Goal: Task Accomplishment & Management: Complete application form

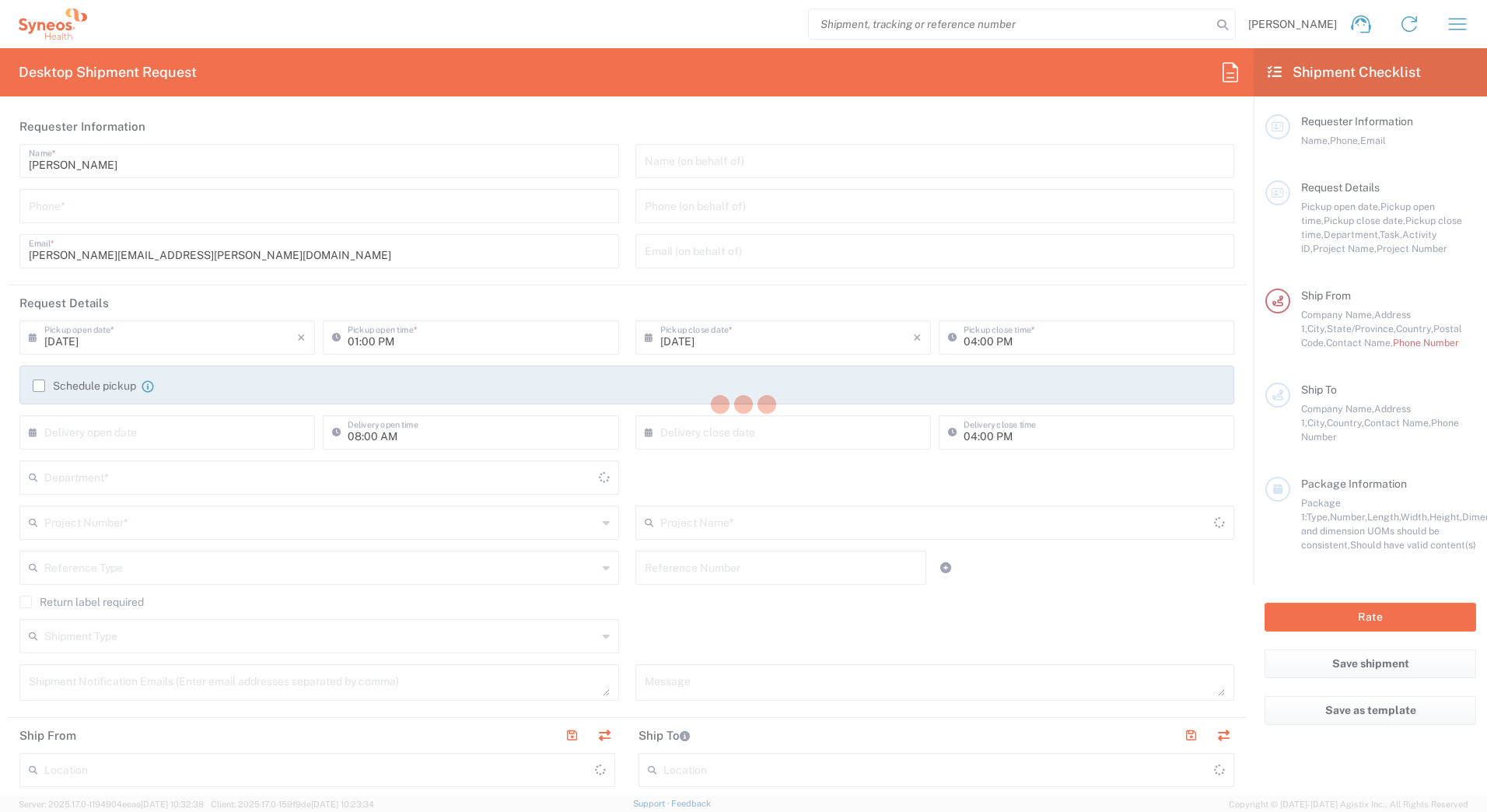
type input "[GEOGRAPHIC_DATA]"
type input "[US_STATE]"
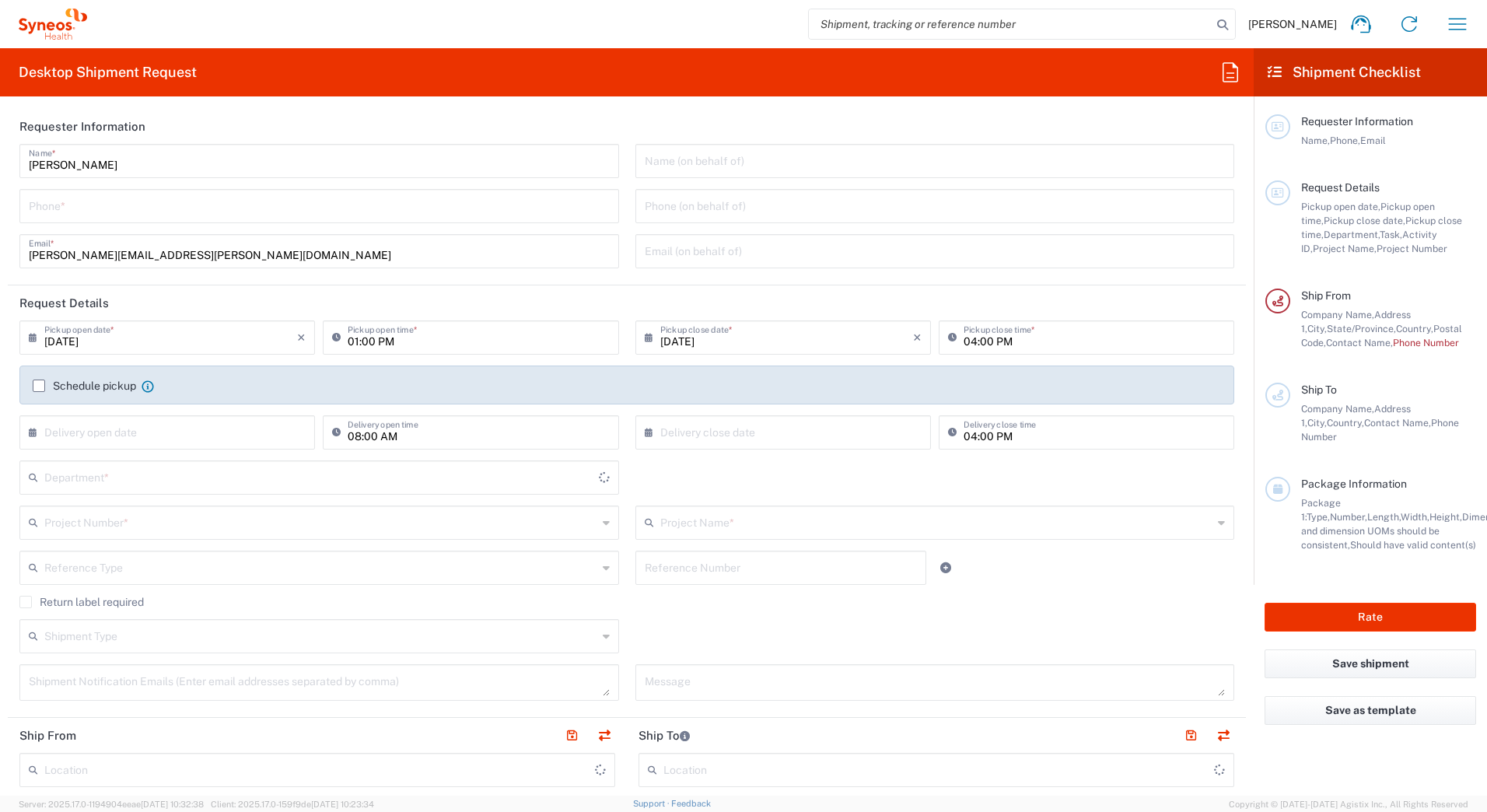
type input "Syneos Health Commercial Servi- [GEOGRAPHIC_DATA] [GEOGRAPHIC_DATA]"
type input "6051"
click at [123, 208] on input "tel" at bounding box center [320, 205] width 581 height 27
click at [102, 208] on input "7322216682" at bounding box center [320, 205] width 581 height 27
drag, startPoint x: 102, startPoint y: 208, endPoint x: 63, endPoint y: 213, distance: 39.3
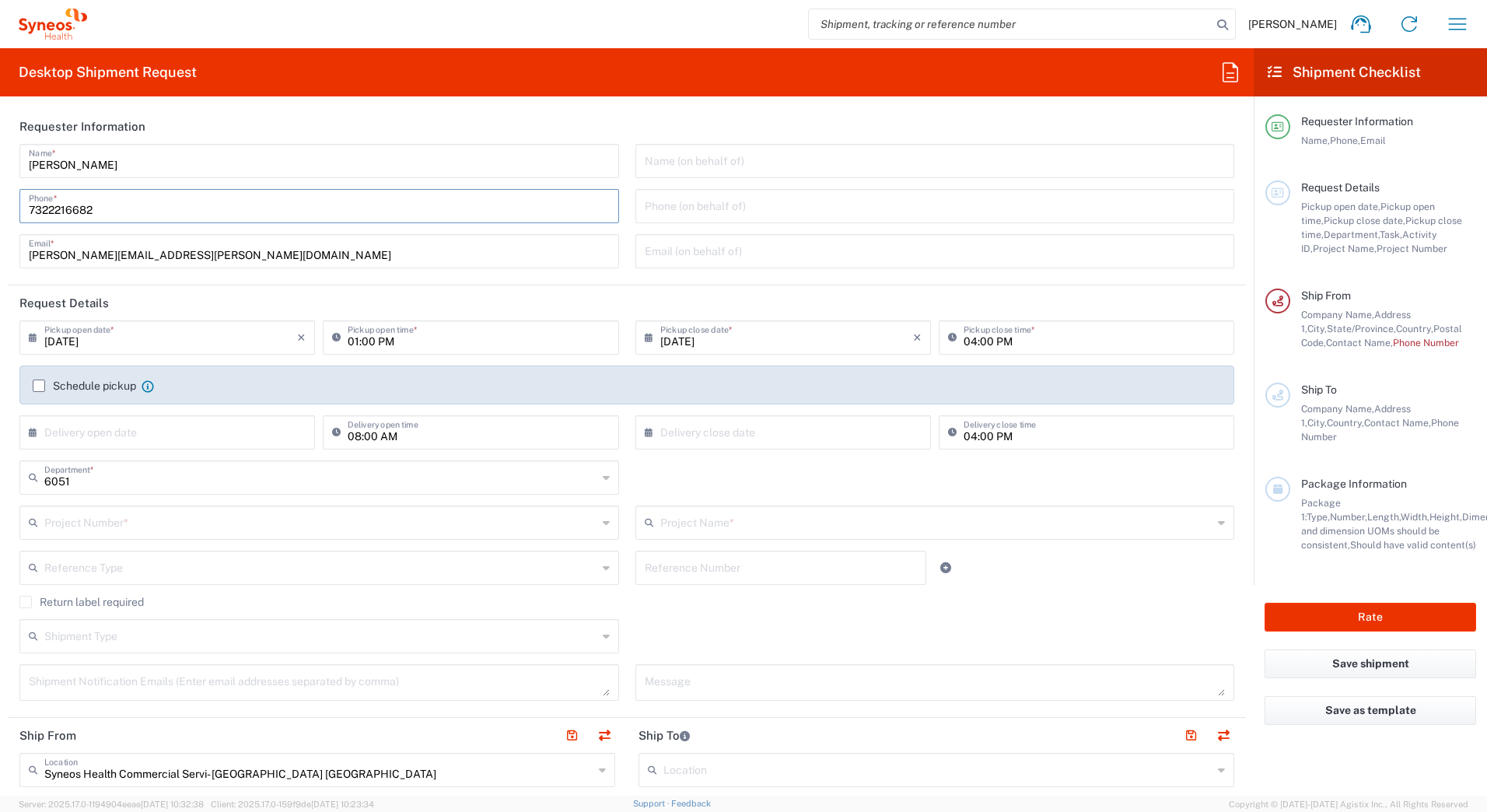
click at [44, 208] on input "7322216682" at bounding box center [320, 205] width 581 height 27
type input "7326523445"
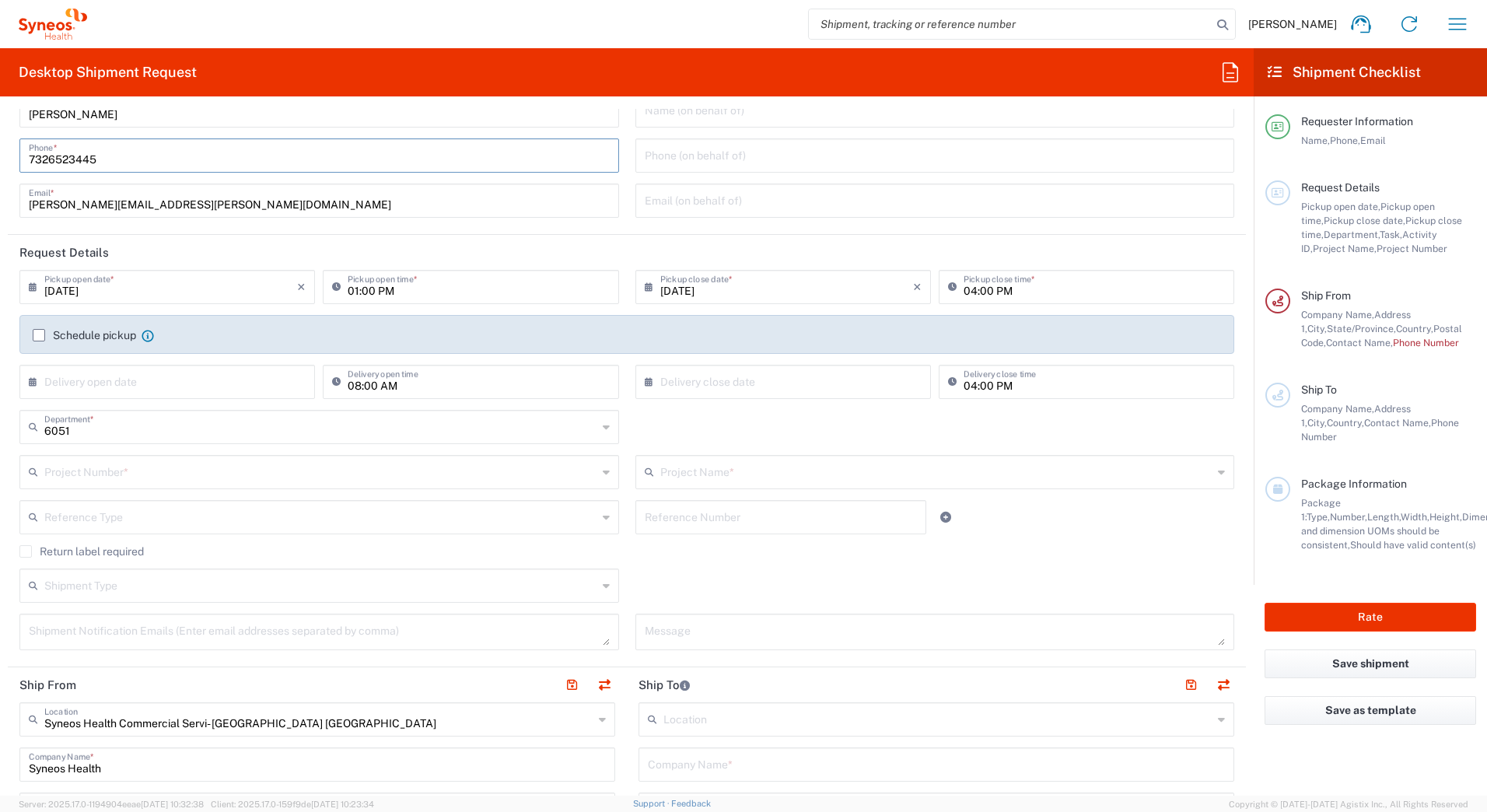
scroll to position [78, 0]
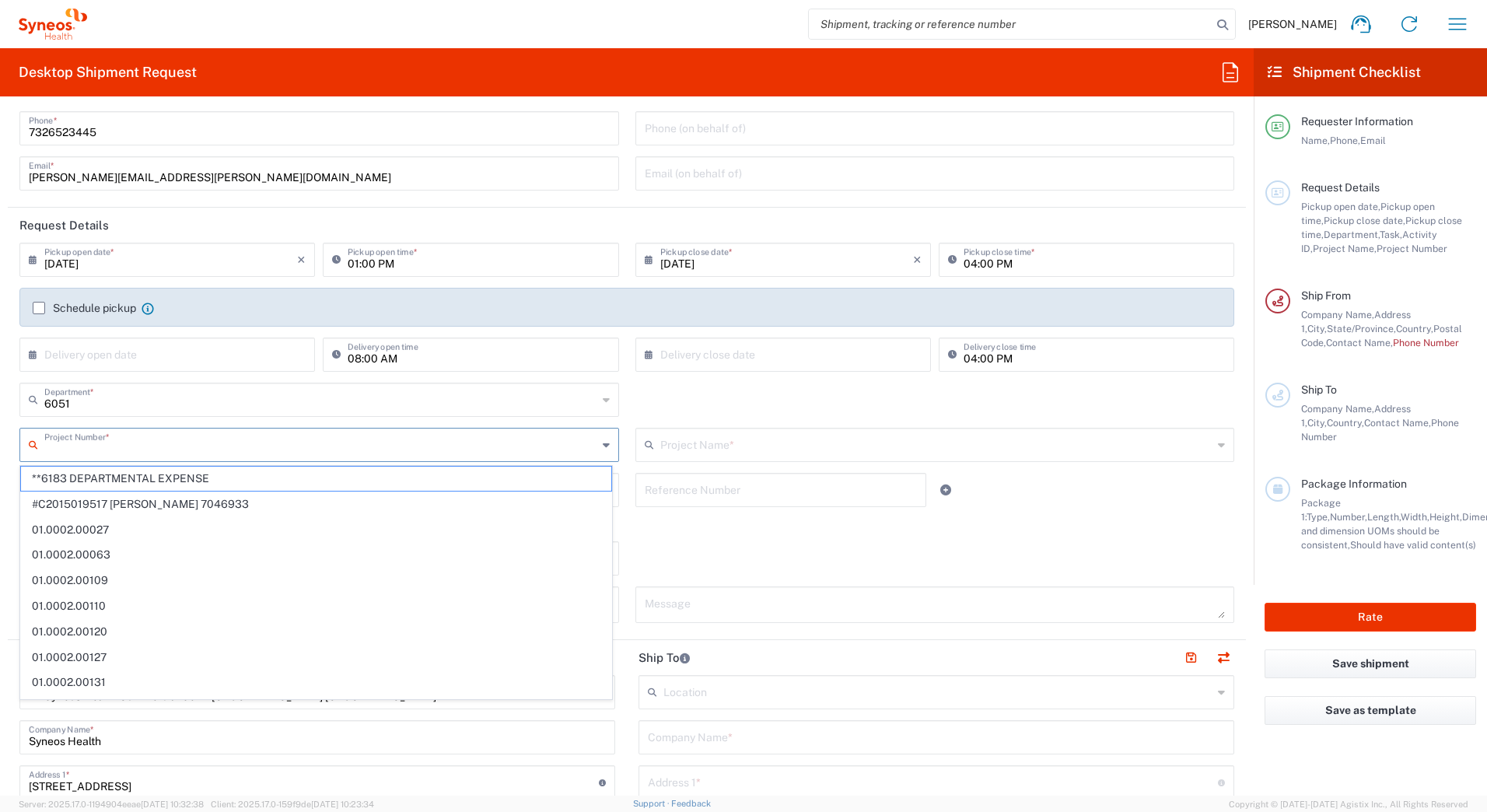
click at [141, 439] on input "text" at bounding box center [321, 444] width 553 height 27
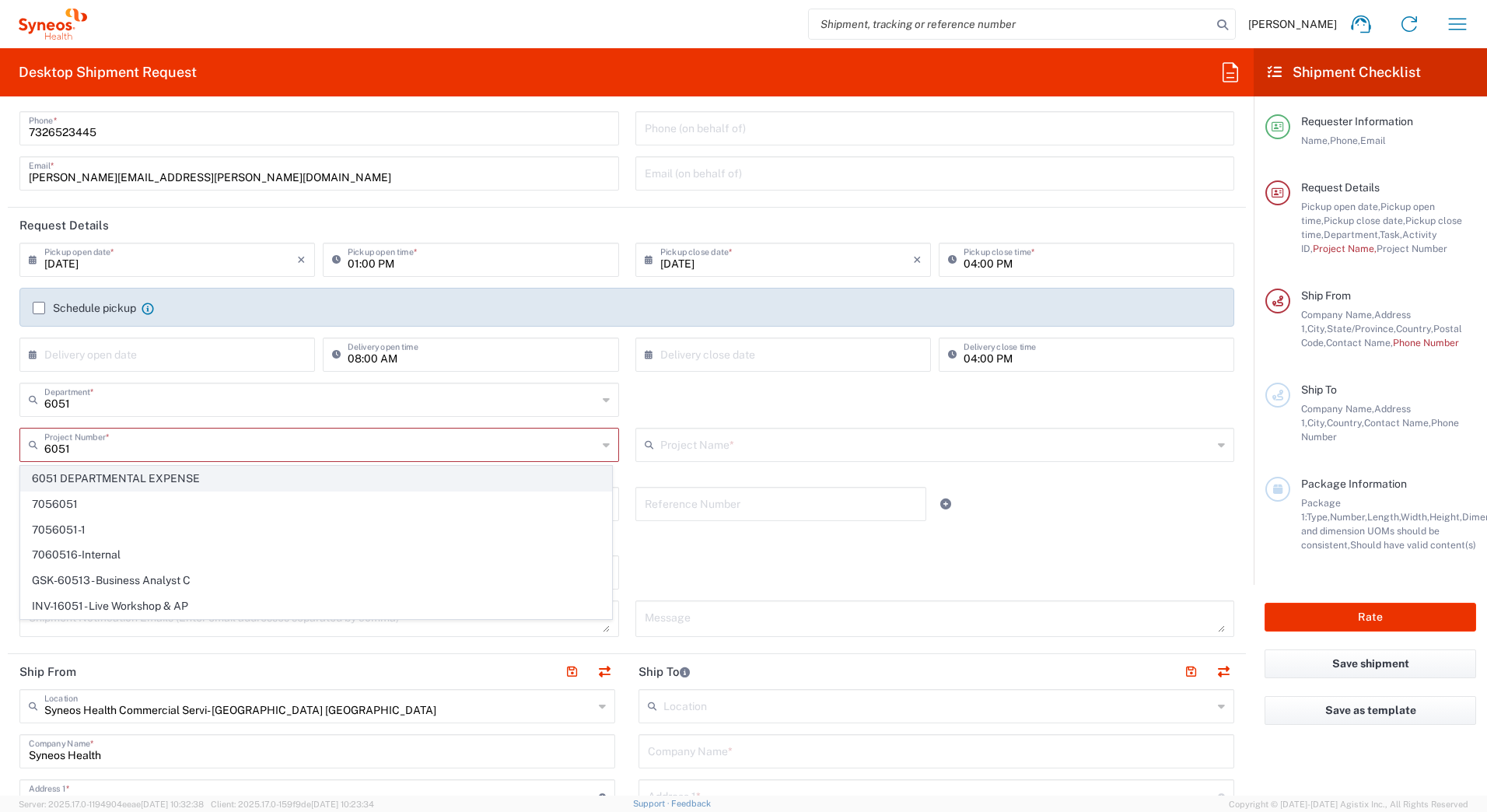
click at [147, 479] on span "6051 DEPARTMENTAL EXPENSE" at bounding box center [316, 478] width 590 height 24
type input "6051 DEPARTMENTAL EXPENSE"
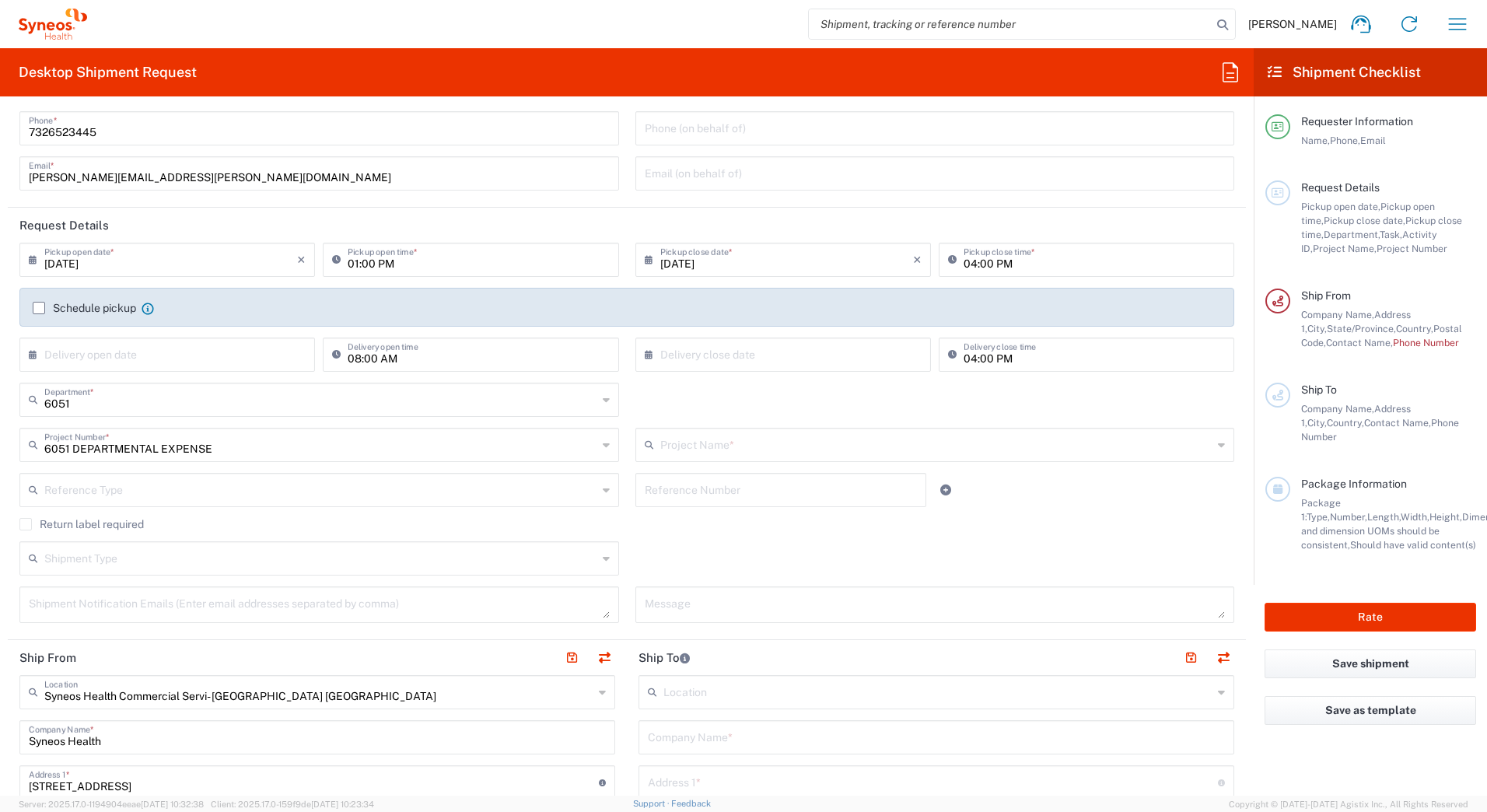
type input "6051 DEPARTMENTAL EXPENSE"
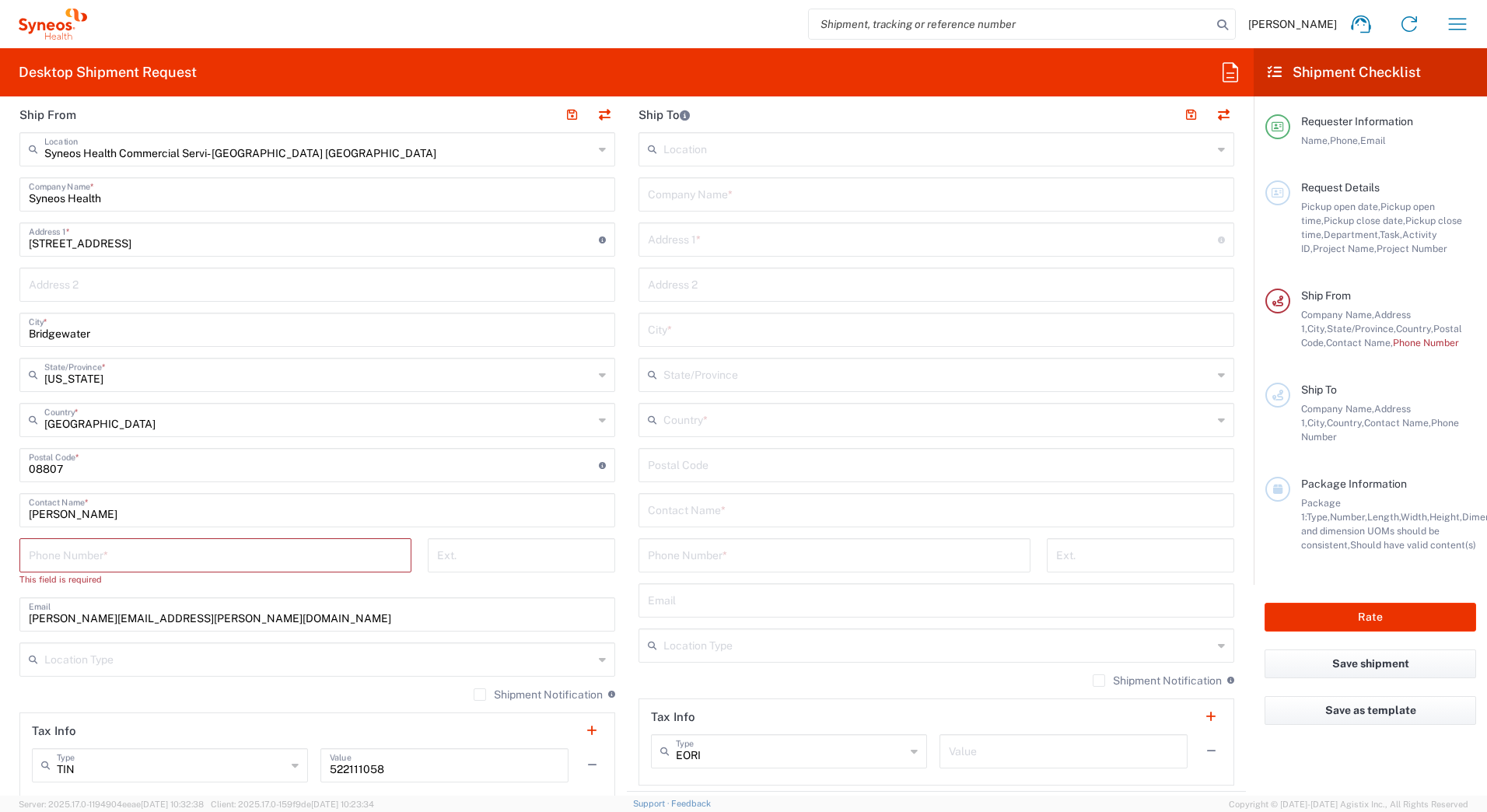
scroll to position [623, 0]
click at [188, 553] on input "tel" at bounding box center [215, 553] width 373 height 27
type input "7326523445"
type input "[PERSON_NAME][EMAIL_ADDRESS][PERSON_NAME][DOMAIN_NAME]"
type input "Fl 3"
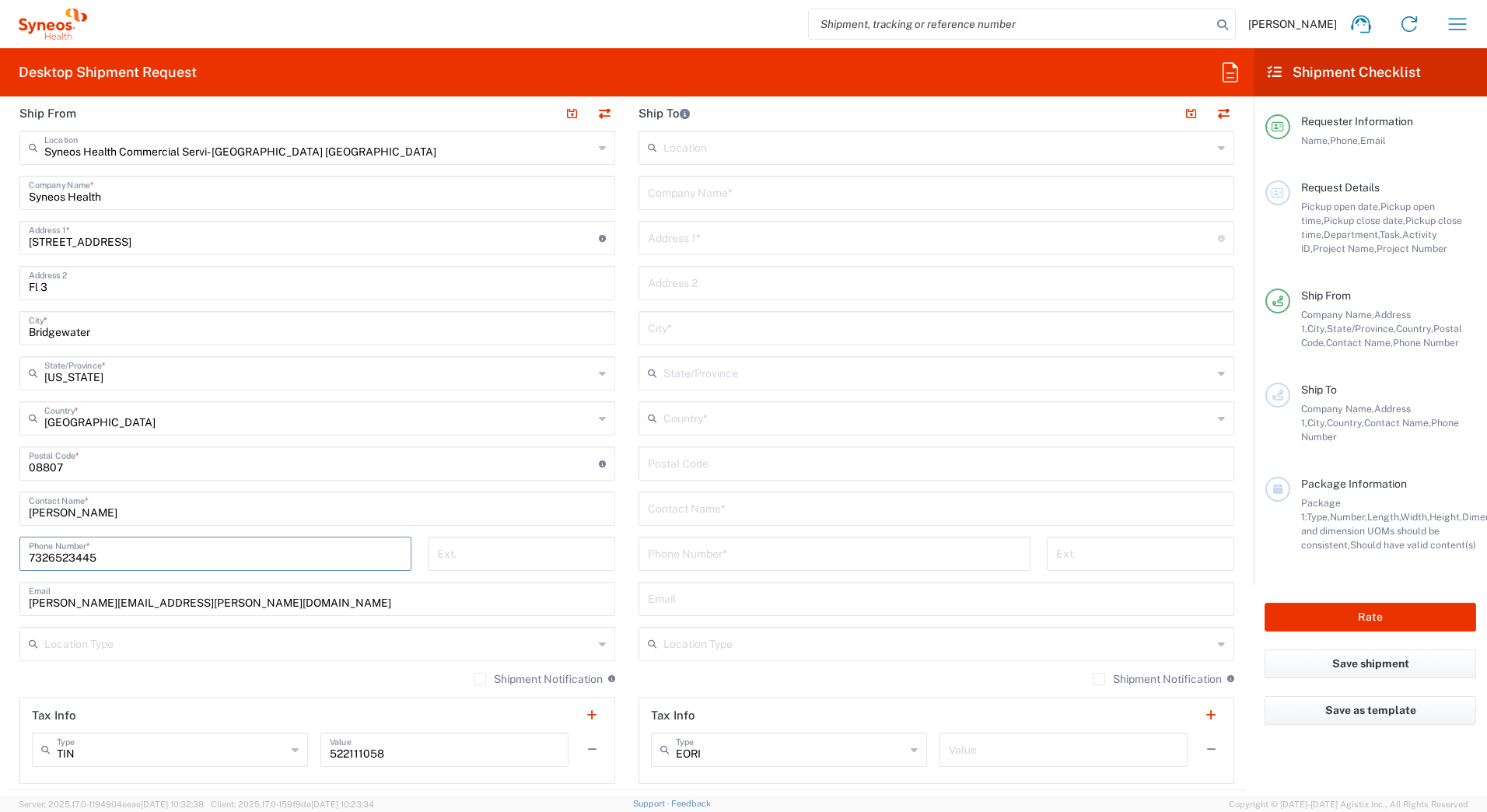
type input "7322216682"
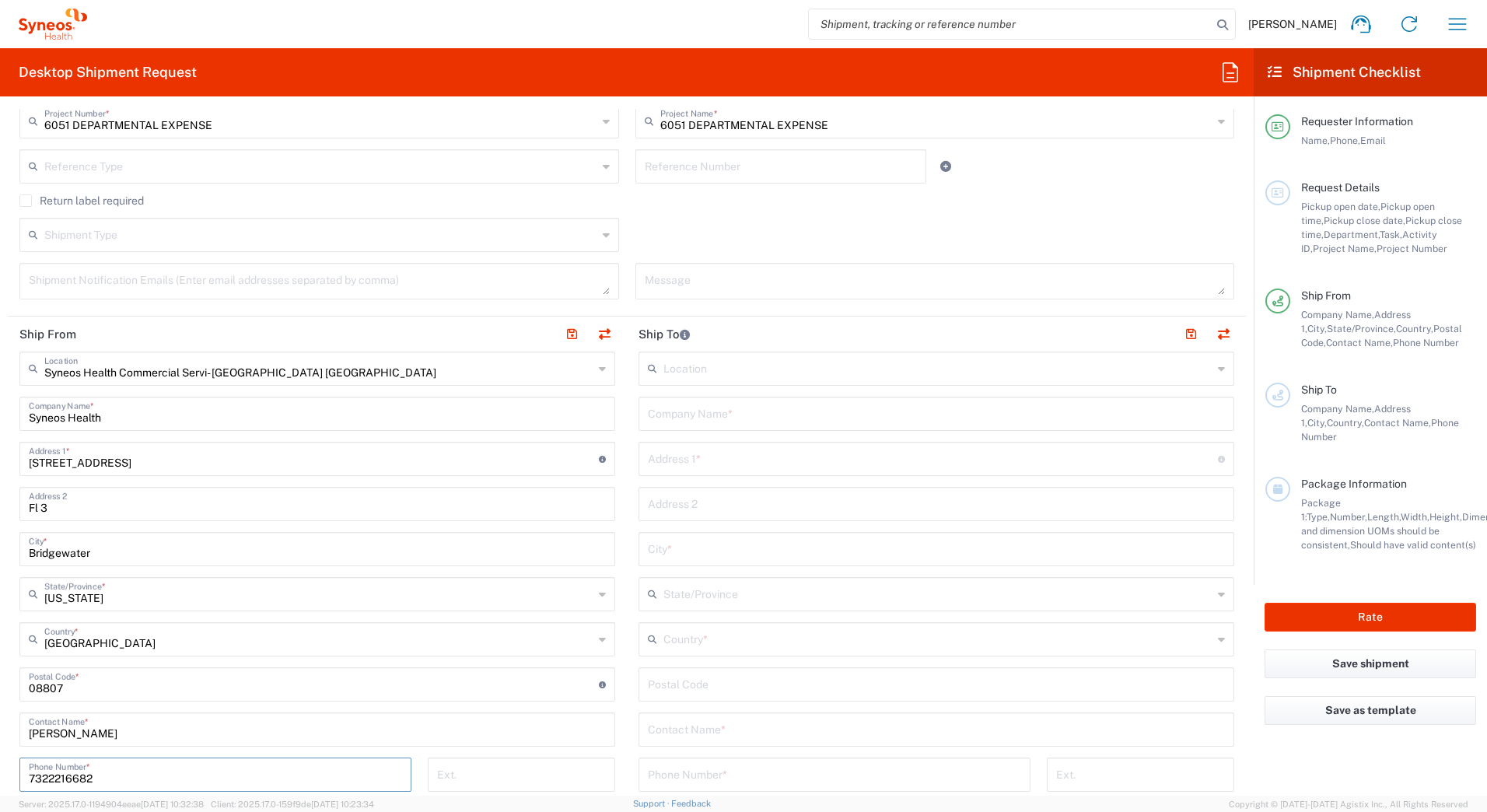
scroll to position [311, 0]
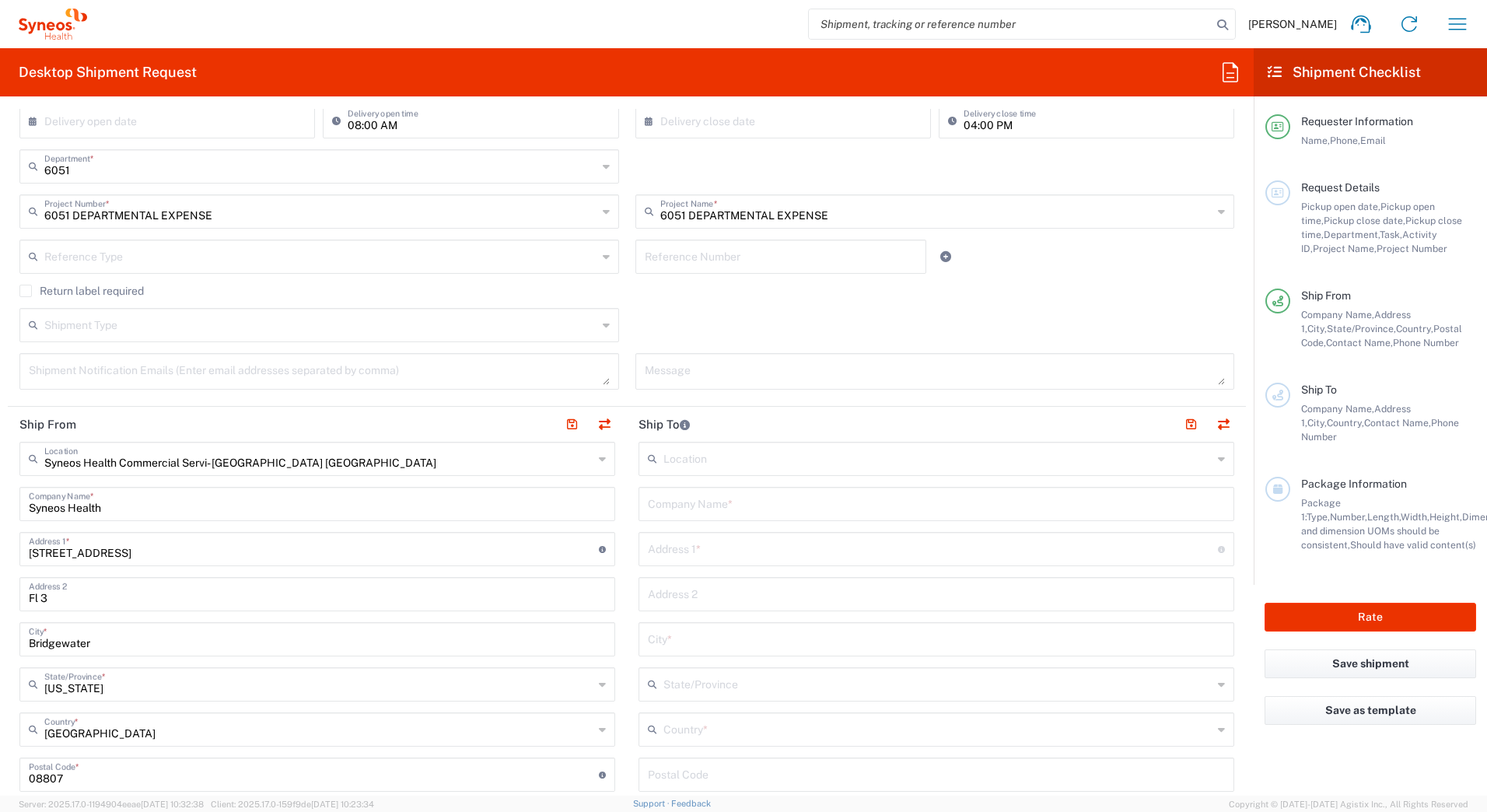
click at [701, 457] on input "text" at bounding box center [938, 458] width 549 height 27
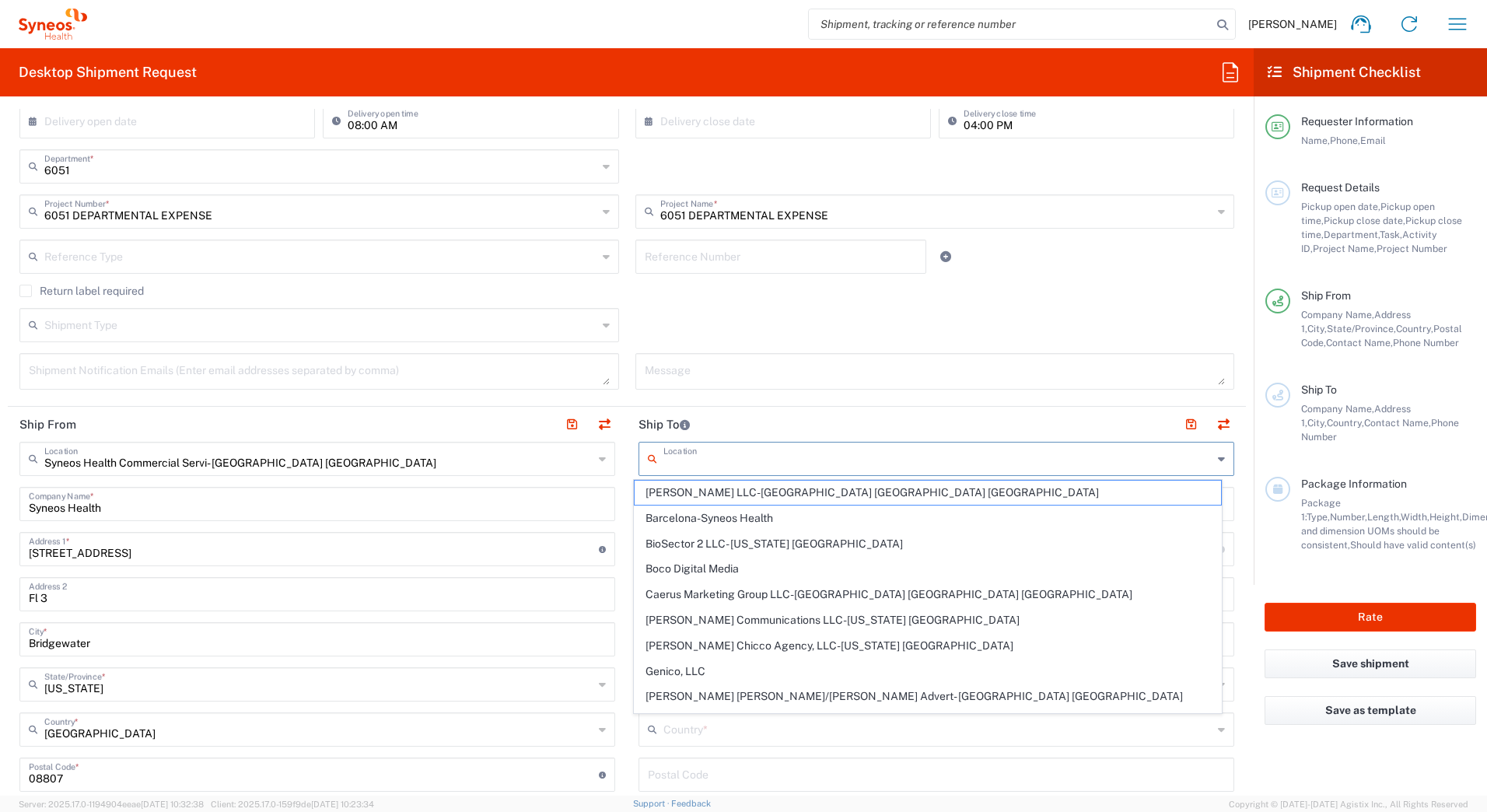
click at [725, 377] on textarea at bounding box center [936, 371] width 581 height 27
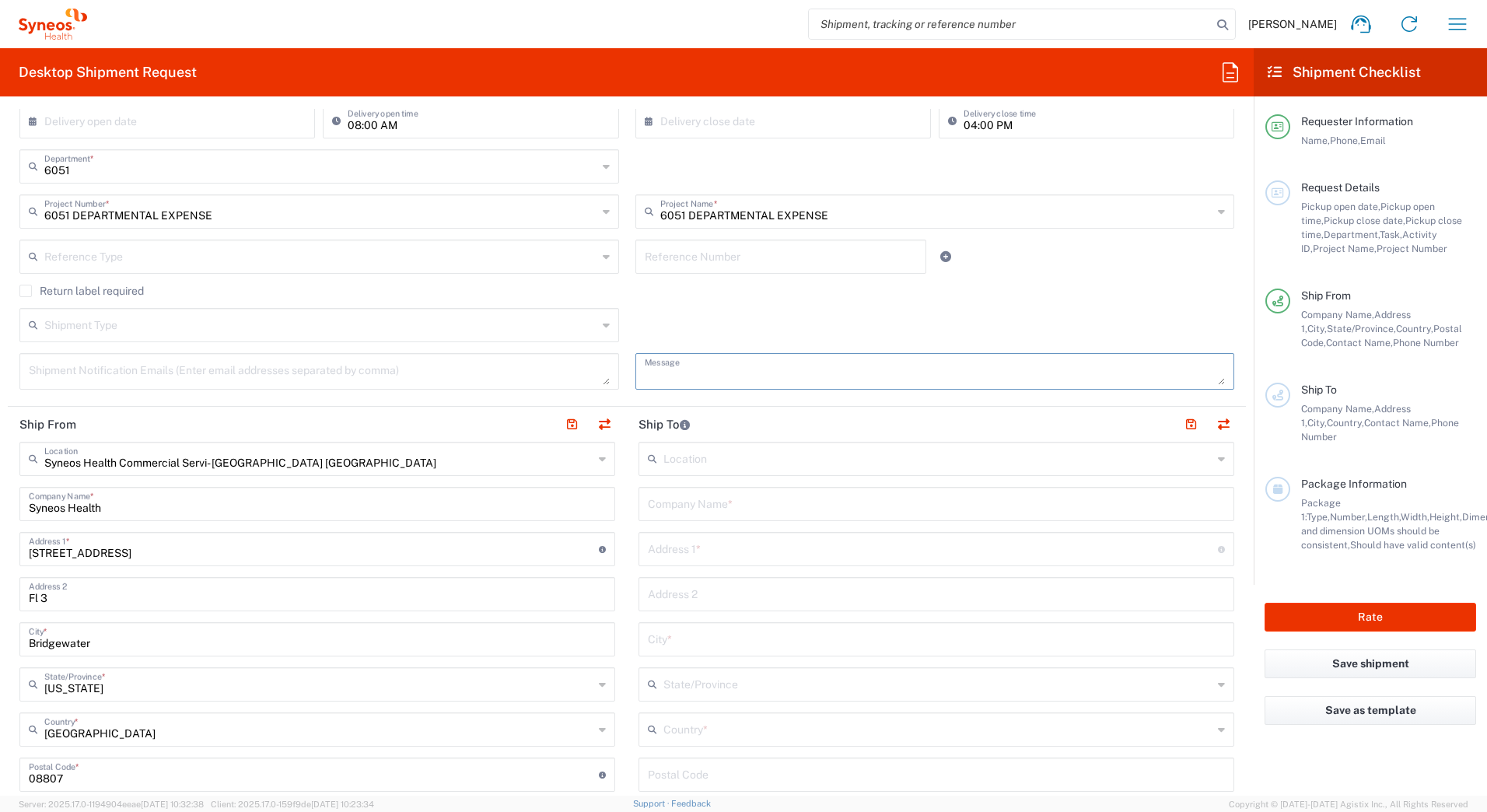
scroll to position [389, 0]
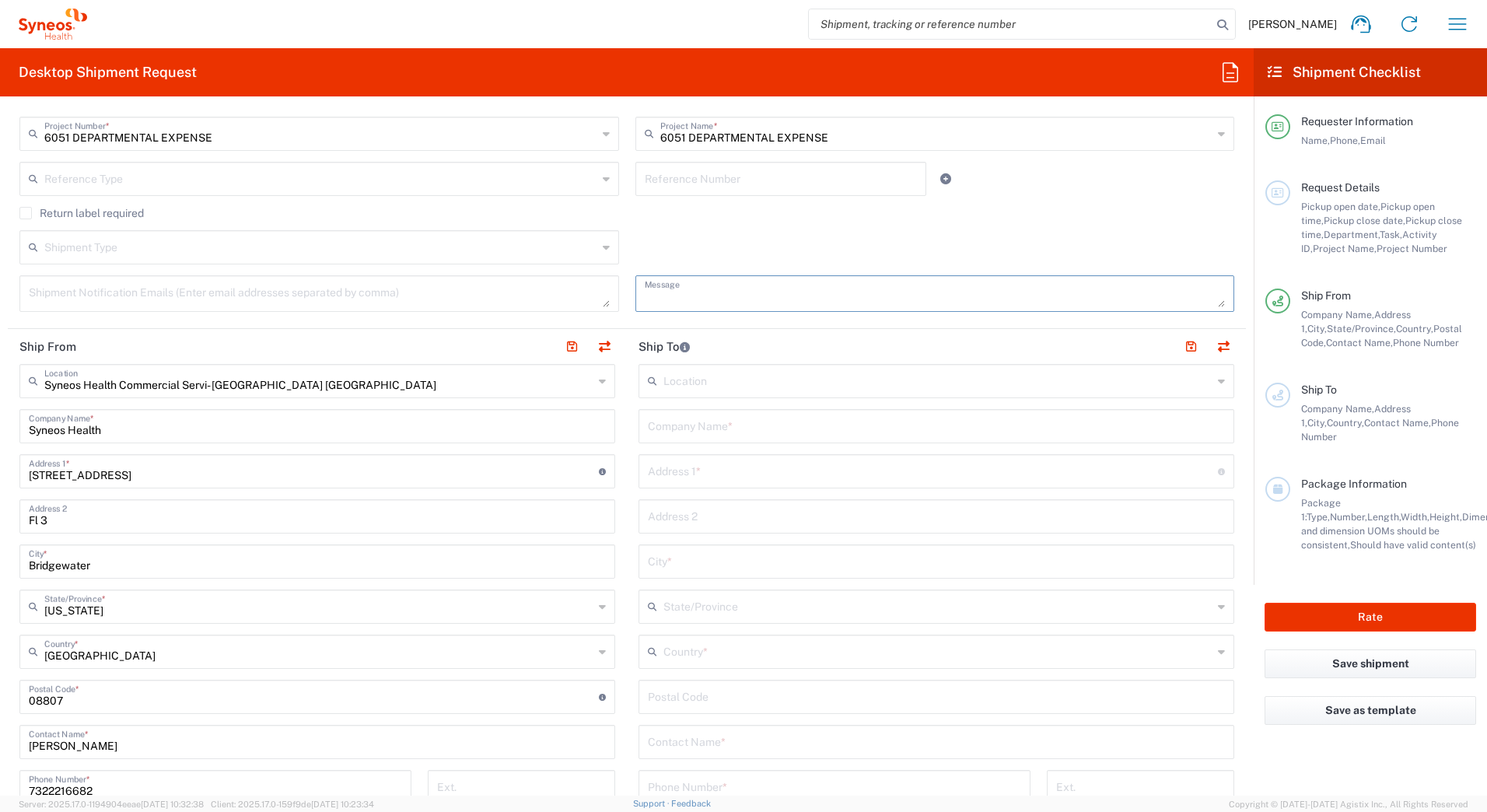
click at [719, 433] on input "text" at bounding box center [936, 425] width 577 height 27
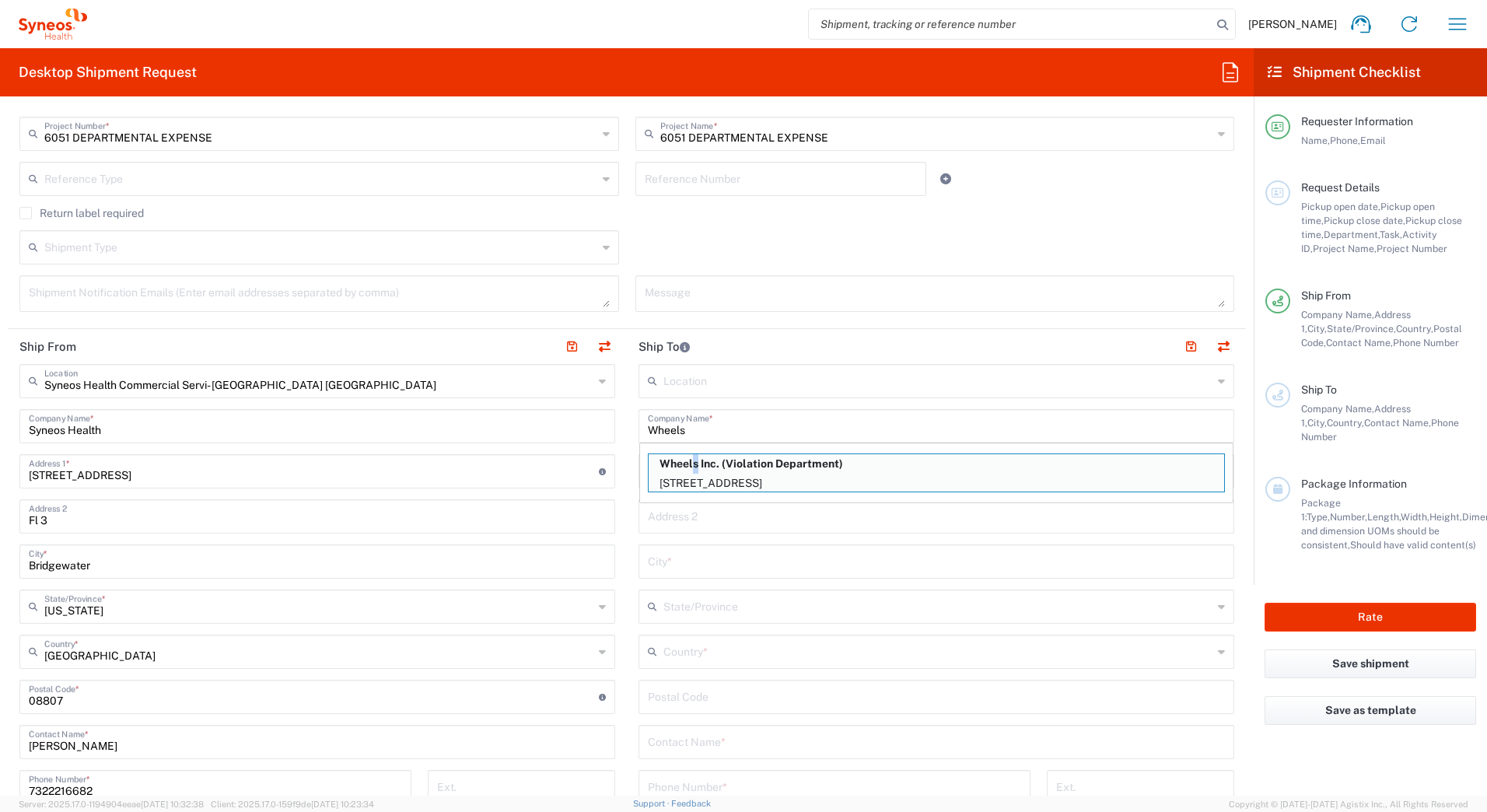
drag, startPoint x: 690, startPoint y: 463, endPoint x: 700, endPoint y: 476, distance: 16.4
click at [690, 463] on p "Wheels Inc. (Violation Department)" at bounding box center [936, 464] width 575 height 20
type input "Wheels Inc."
type input "[STREET_ADDRESS]"
type input "Des Plaines"
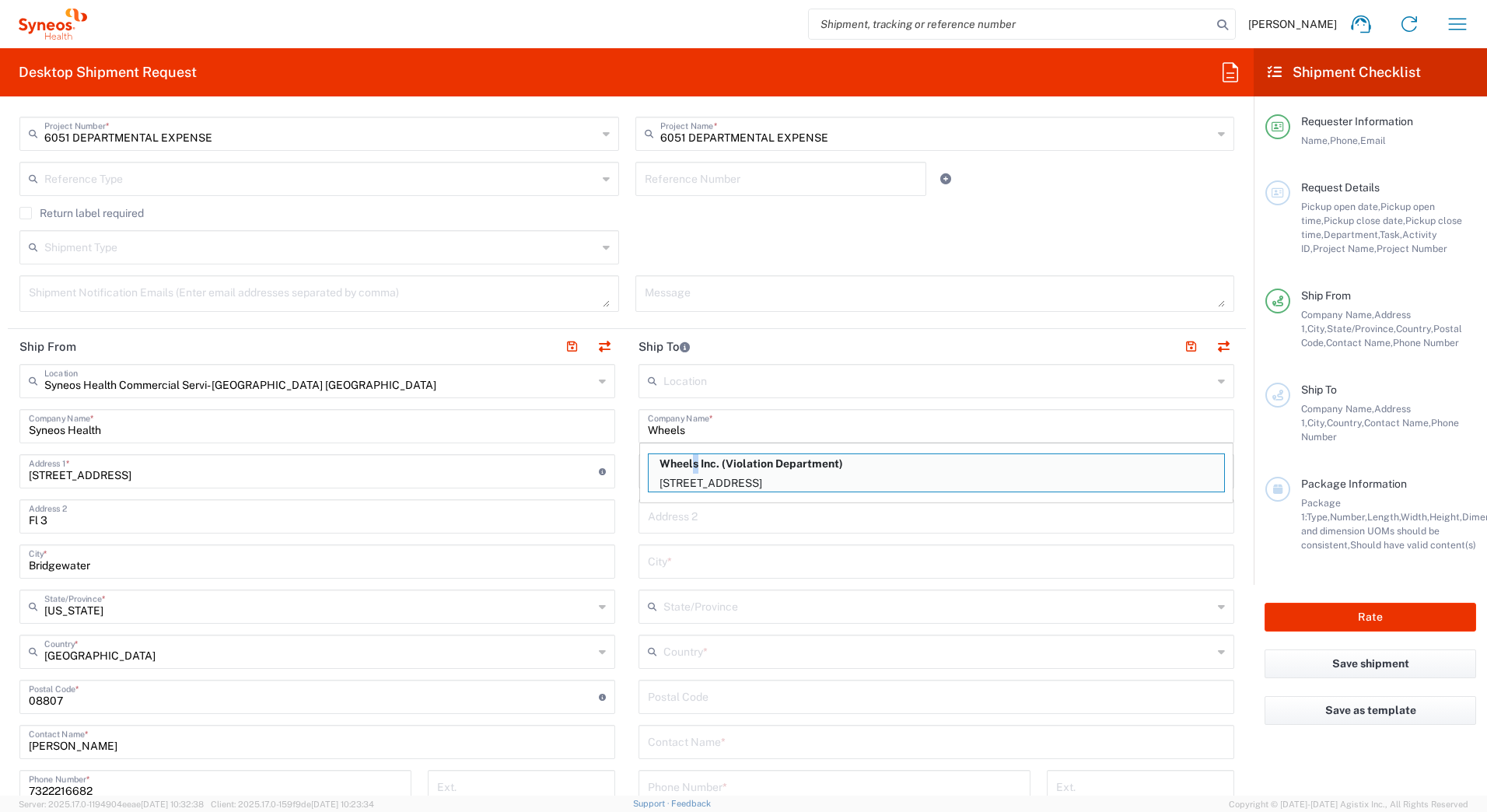
type input "[GEOGRAPHIC_DATA]"
type input "60016"
type input "Violation Department"
type input "[PHONE_NUMBER]"
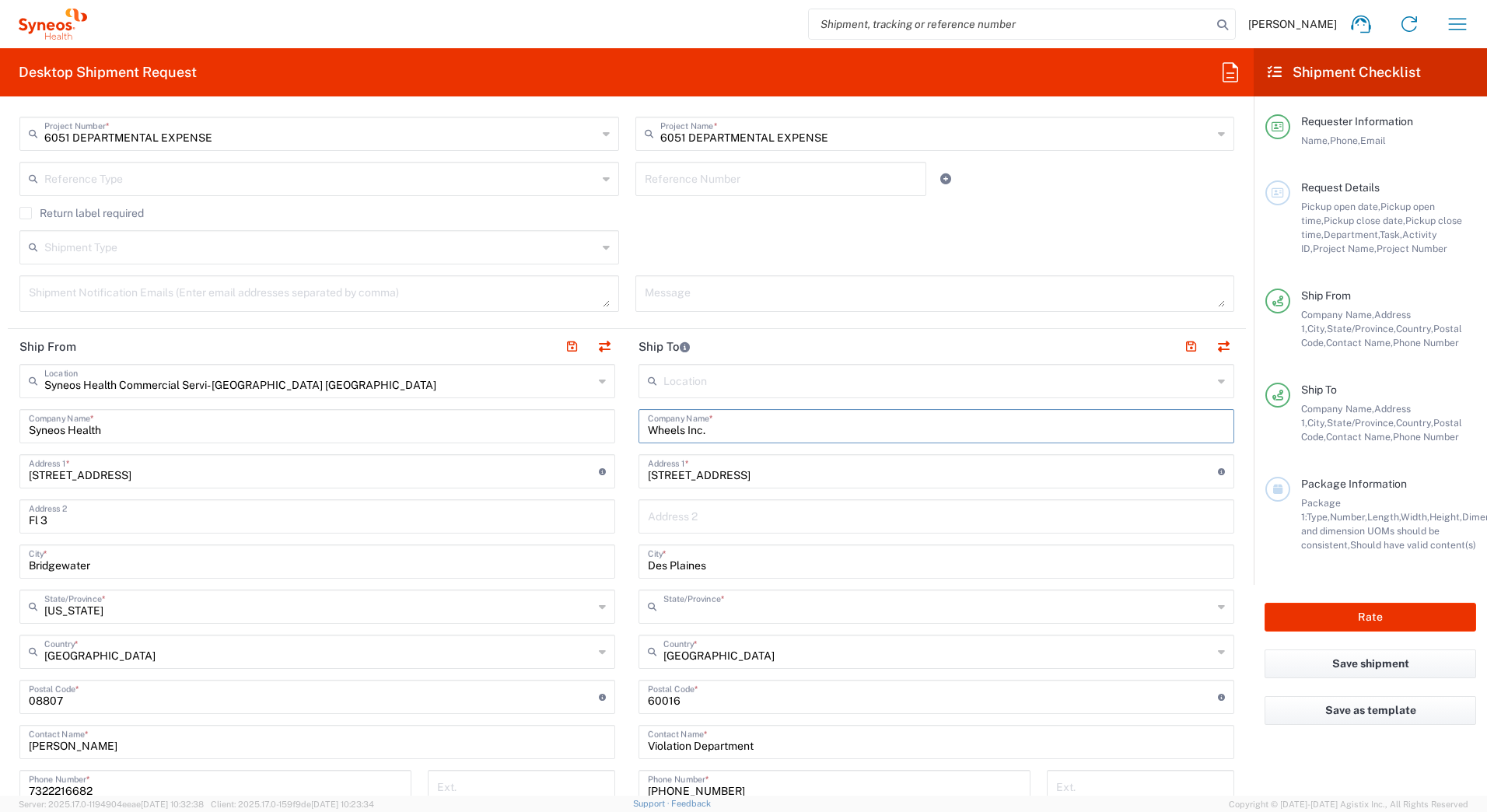
type input "[US_STATE]"
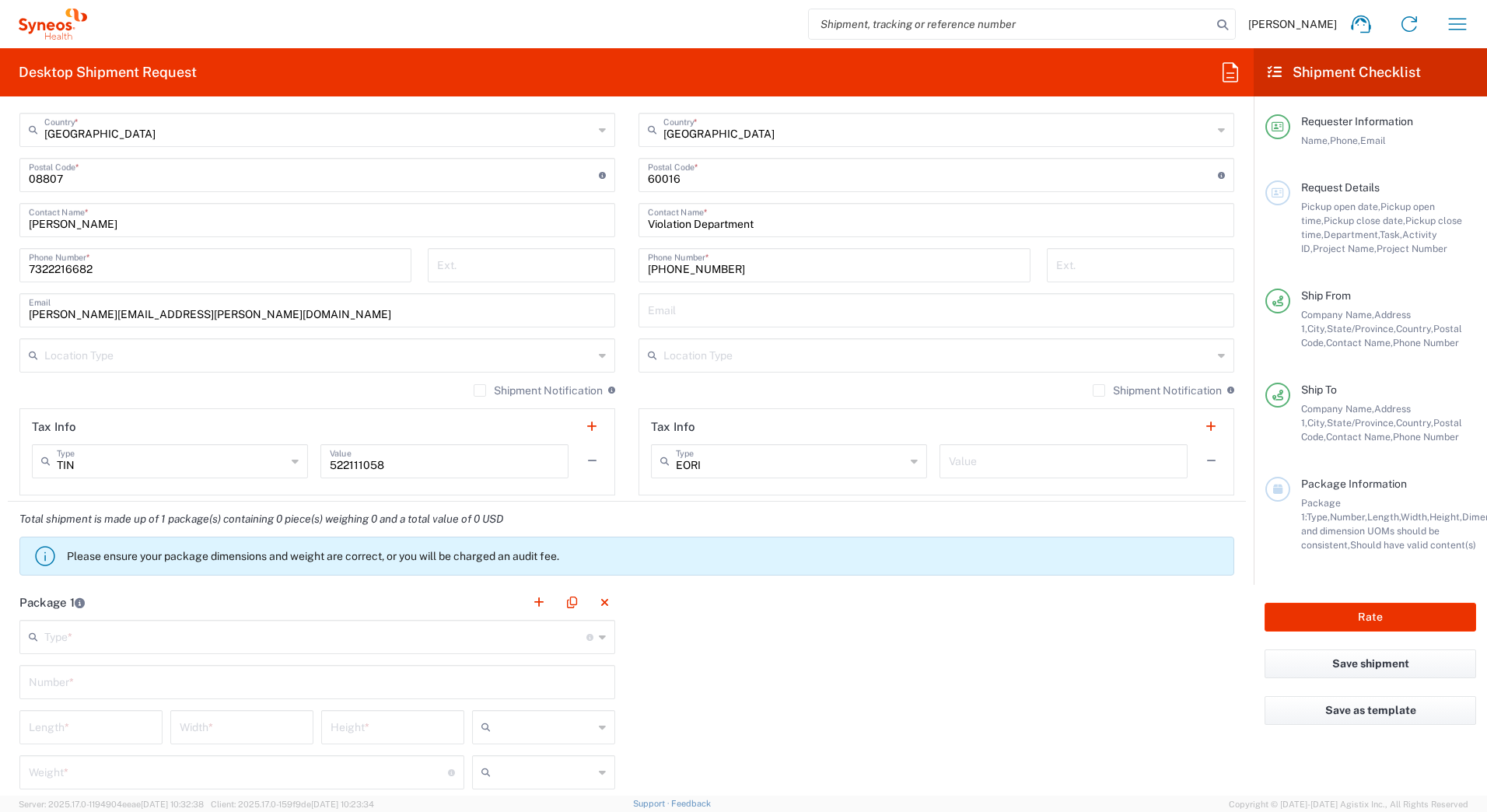
scroll to position [1089, 0]
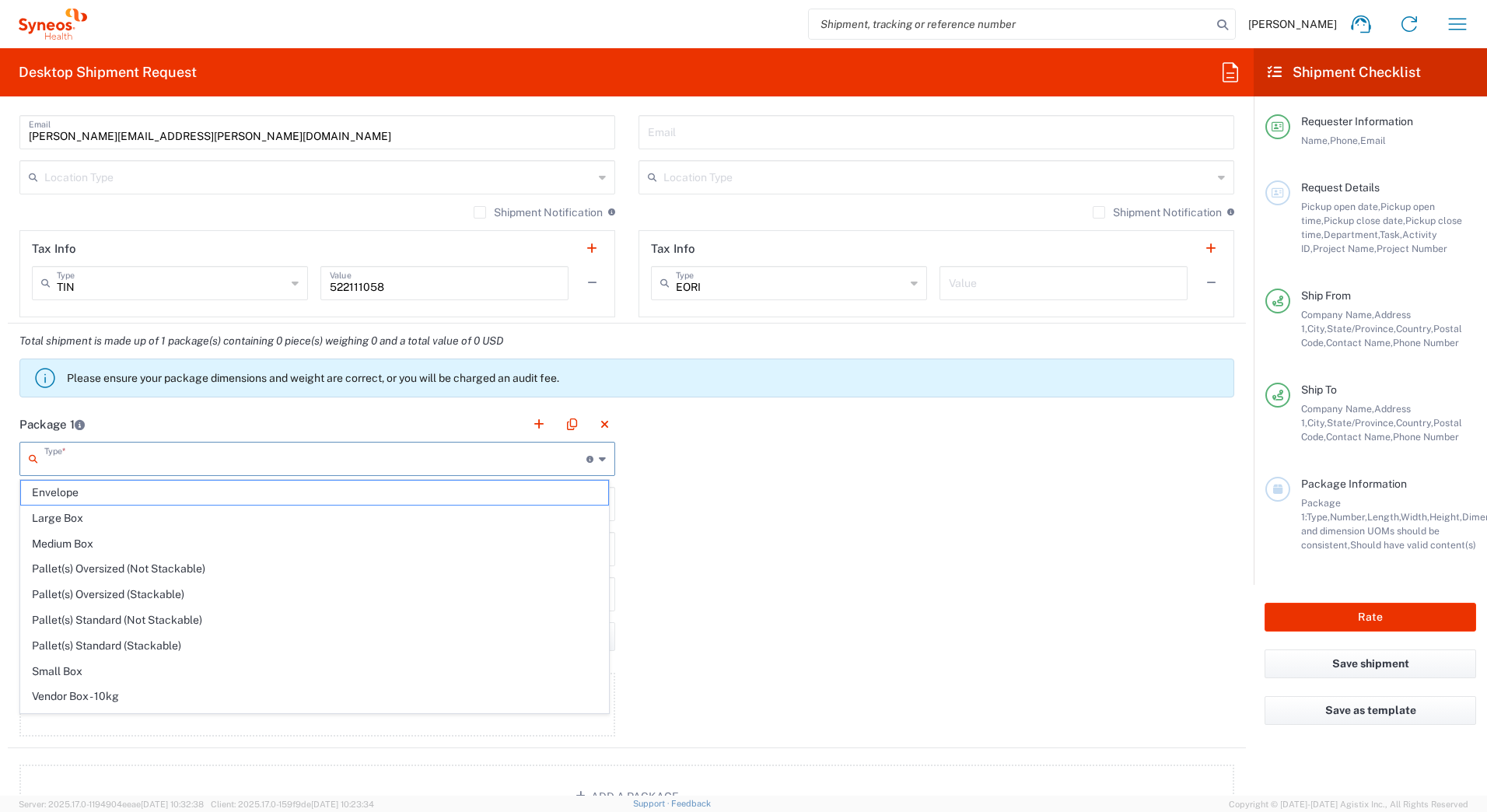
click at [180, 465] on input "text" at bounding box center [316, 458] width 542 height 27
click at [133, 487] on span "Envelope" at bounding box center [314, 493] width 587 height 24
type input "Envelope"
type input "1"
type input "9.5"
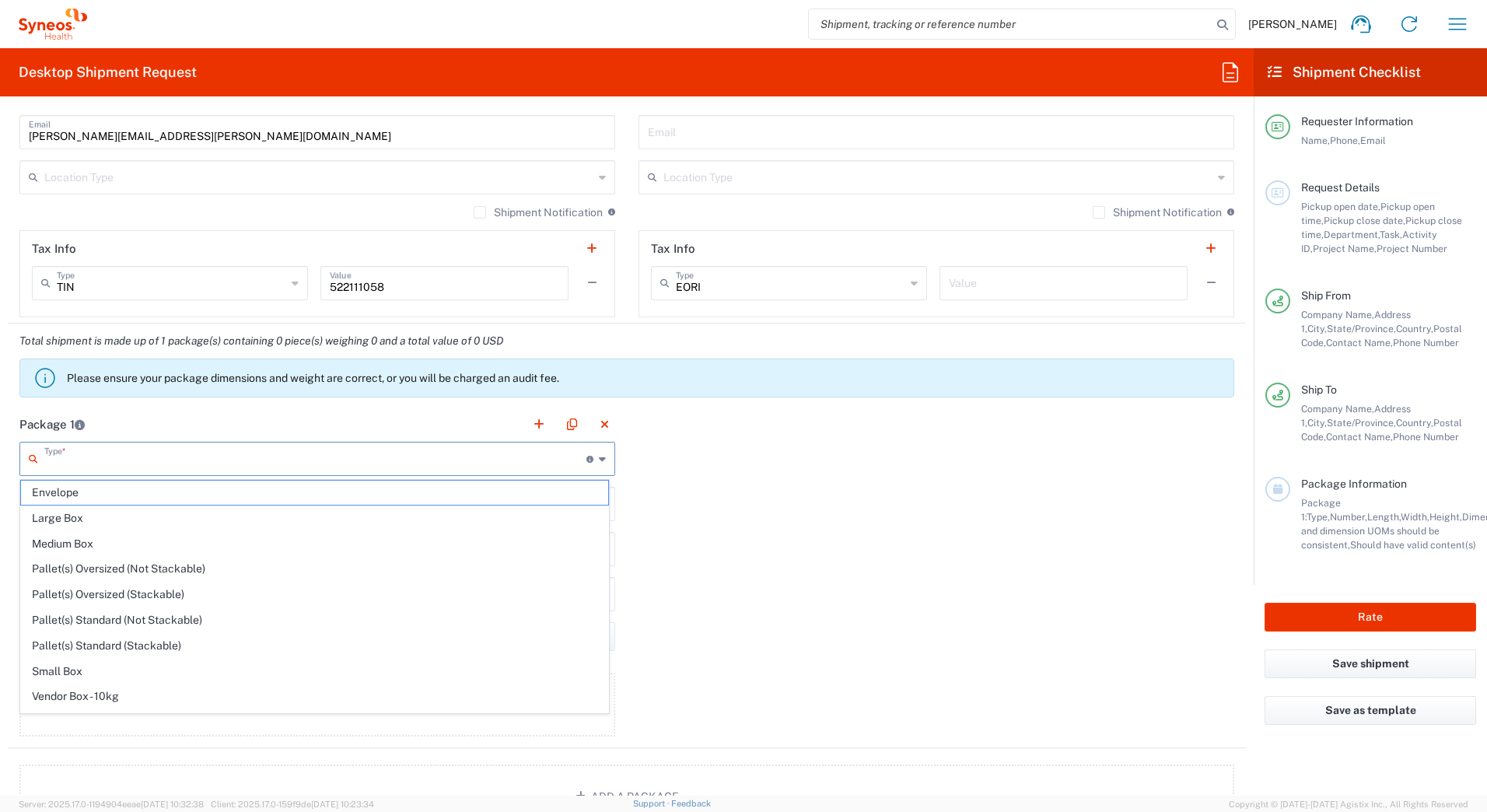
type input "12.5"
type input "0.25"
type input "in"
type input "0.45"
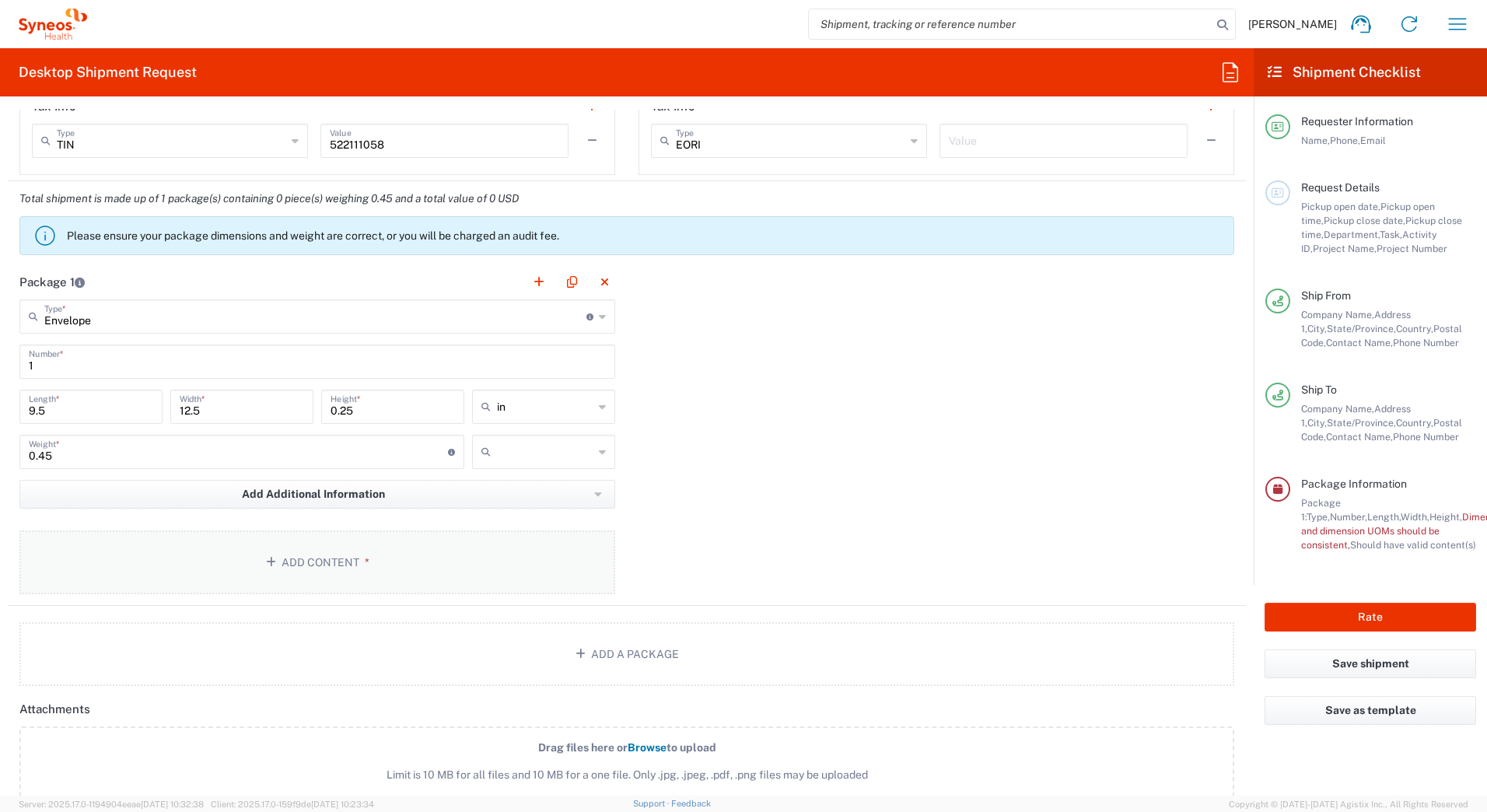
scroll to position [1244, 0]
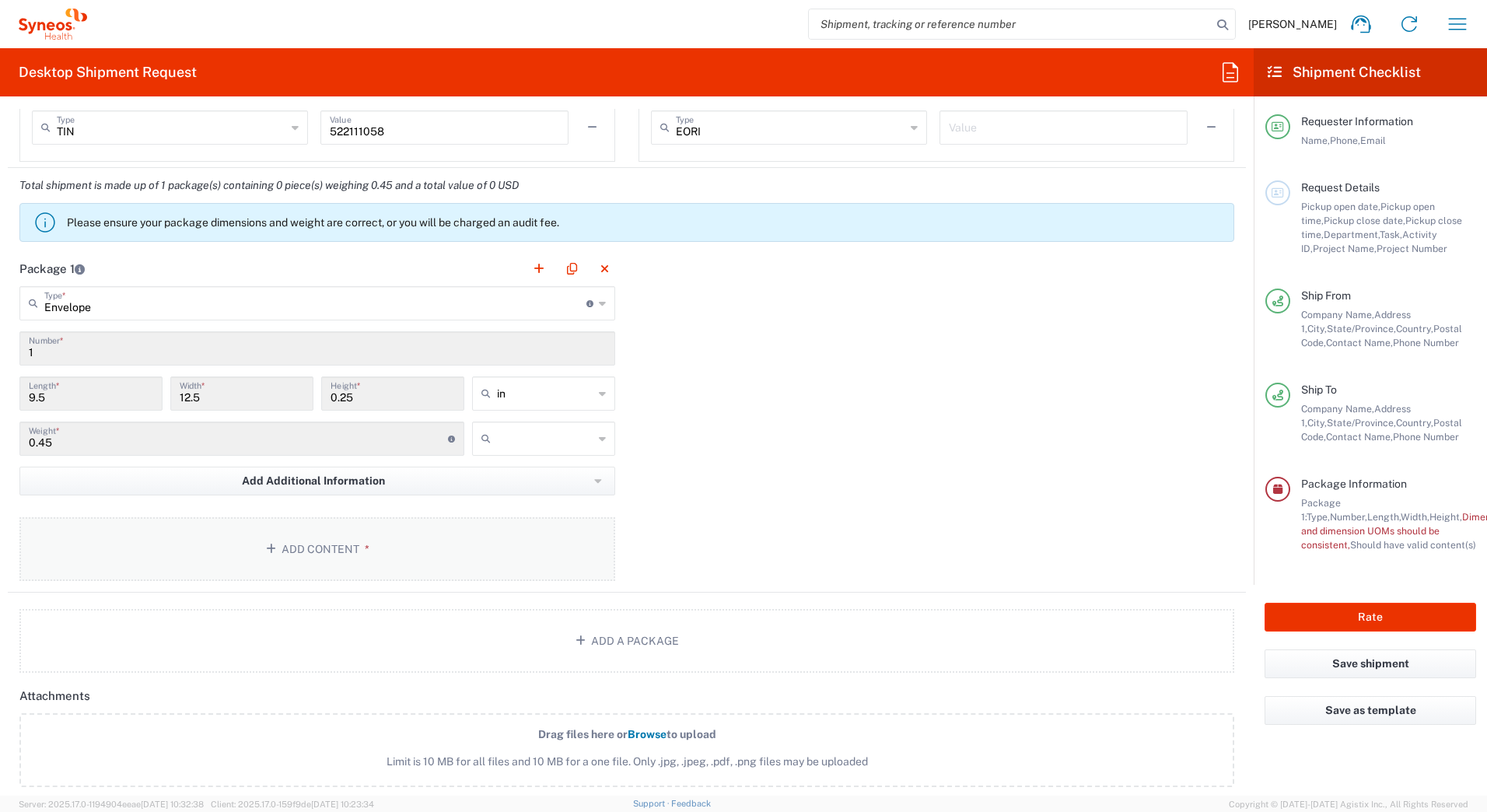
click at [381, 548] on button "Add Content *" at bounding box center [317, 549] width 596 height 63
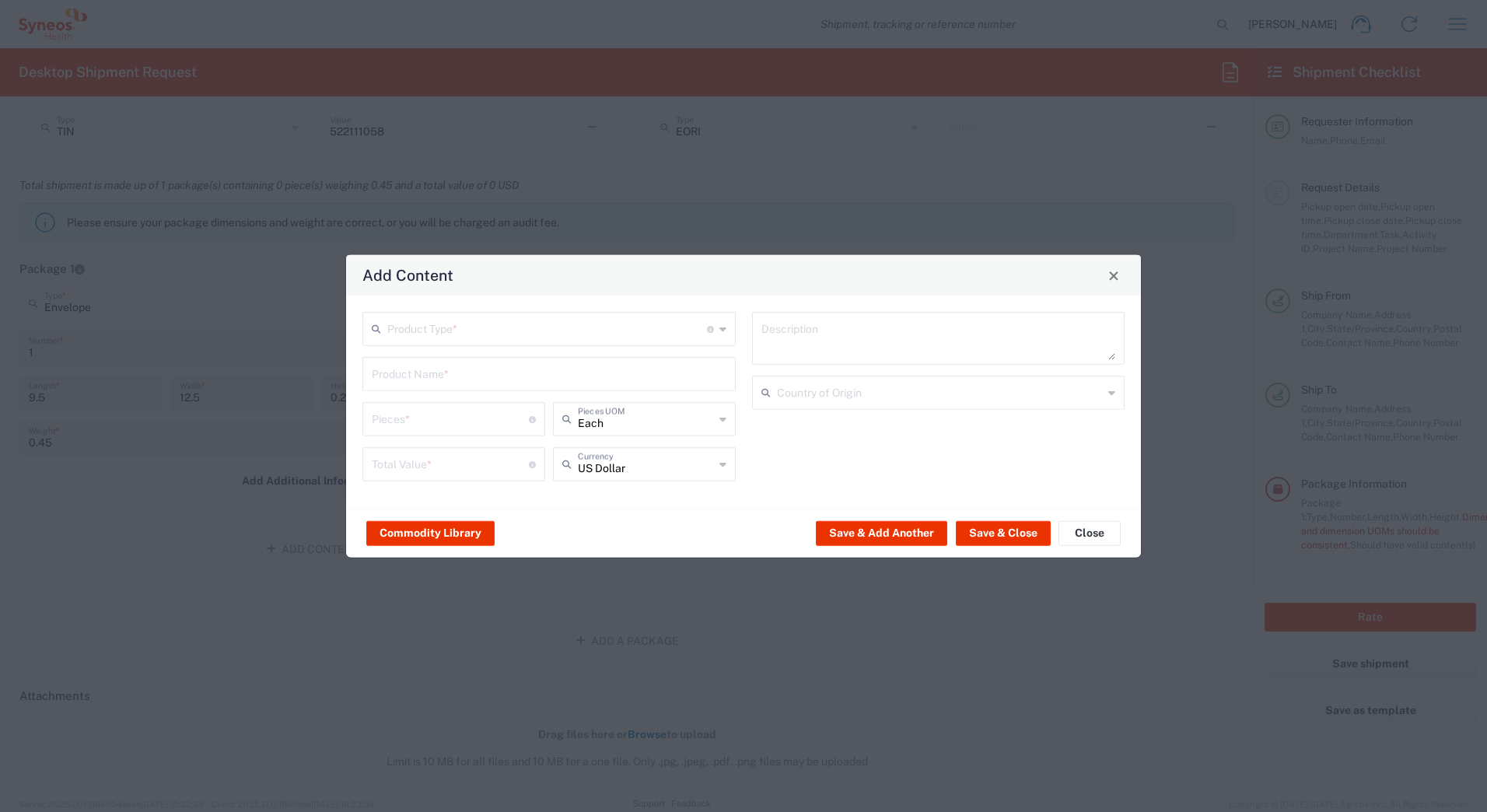
click at [704, 329] on input "text" at bounding box center [547, 328] width 320 height 27
click at [529, 362] on span "Documents" at bounding box center [550, 363] width 370 height 24
type input "Documents"
type input "1"
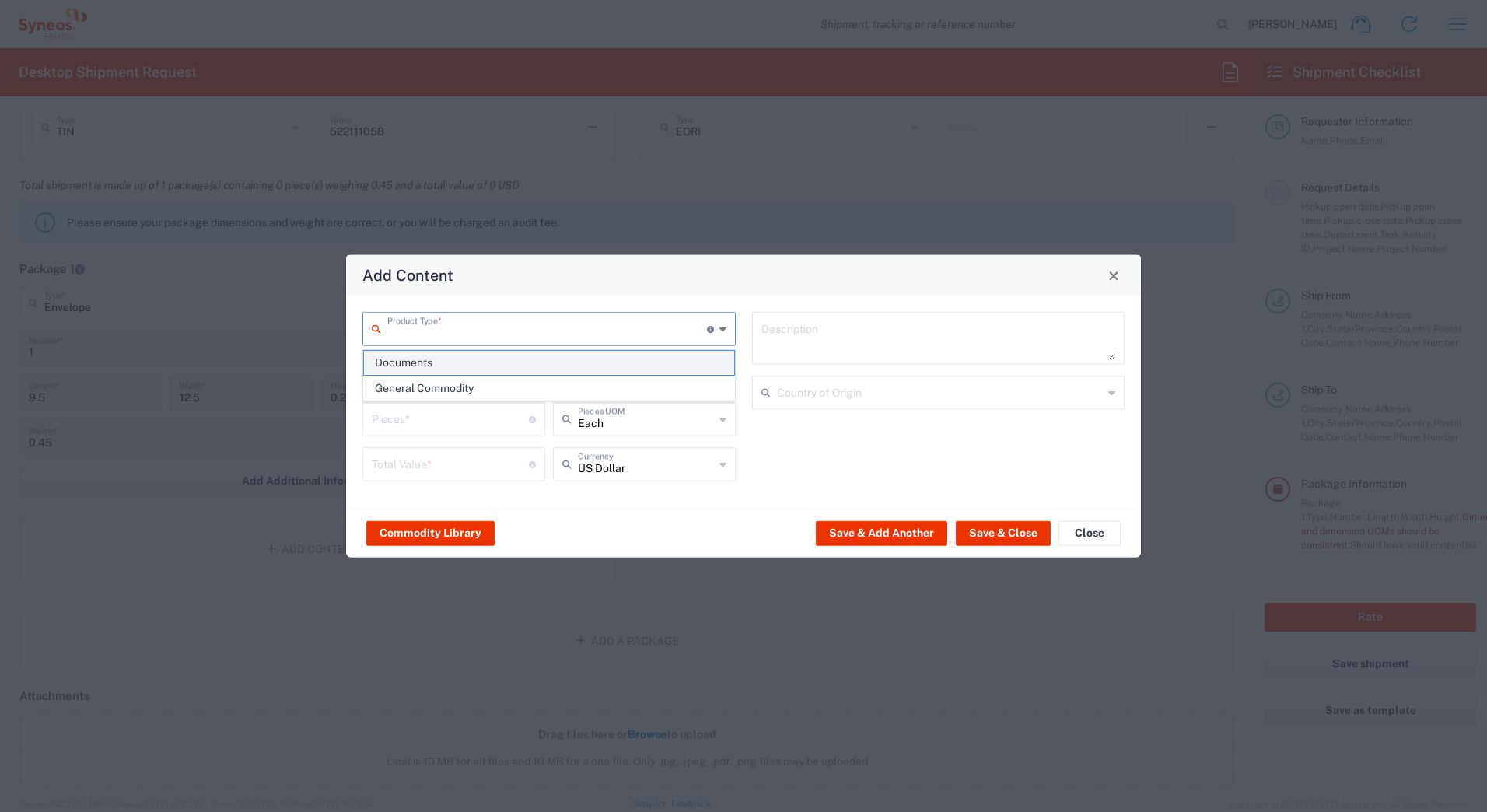
type input "1"
type textarea "Documents"
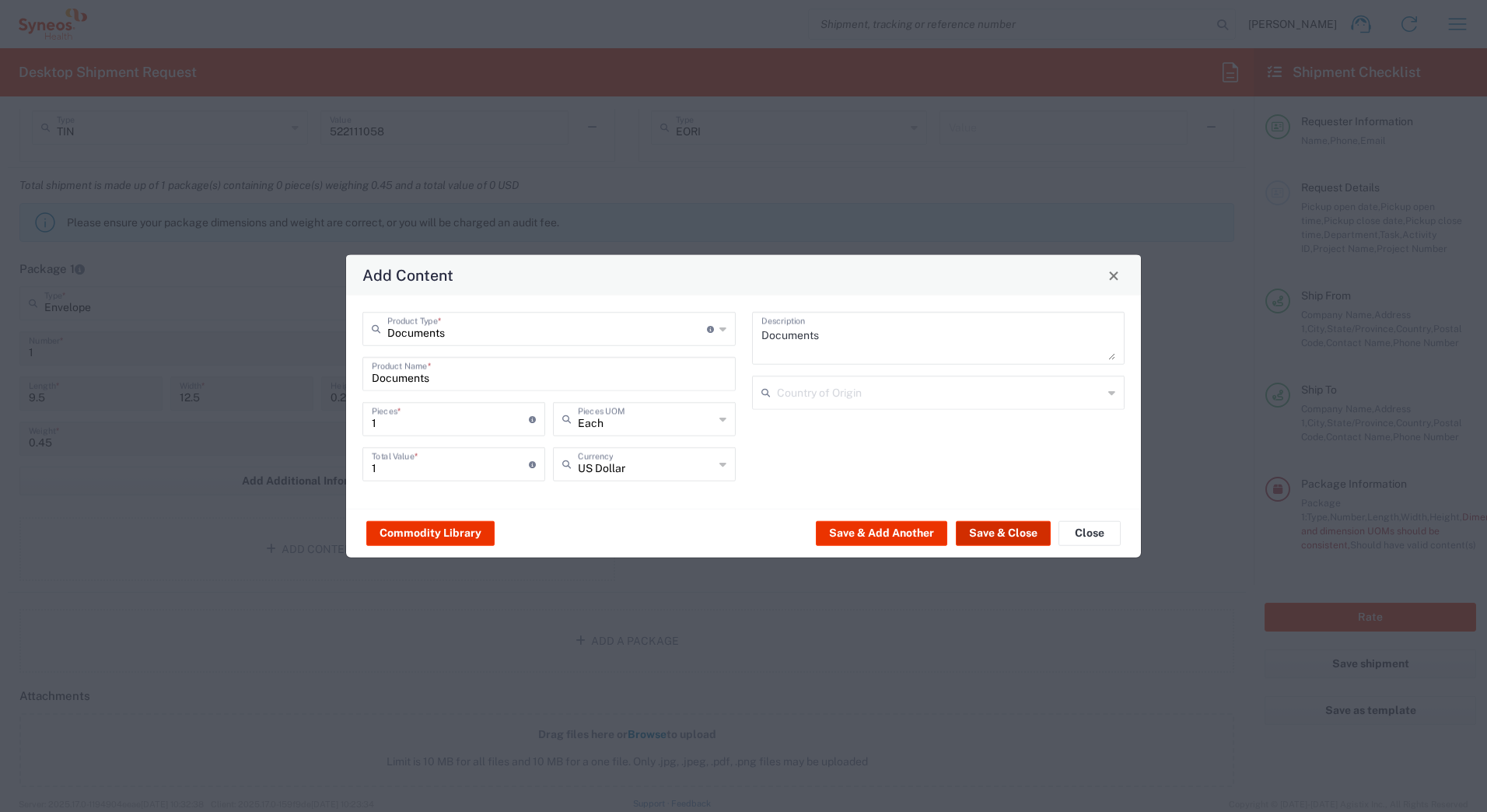
click at [988, 525] on button "Save & Close" at bounding box center [1003, 532] width 95 height 25
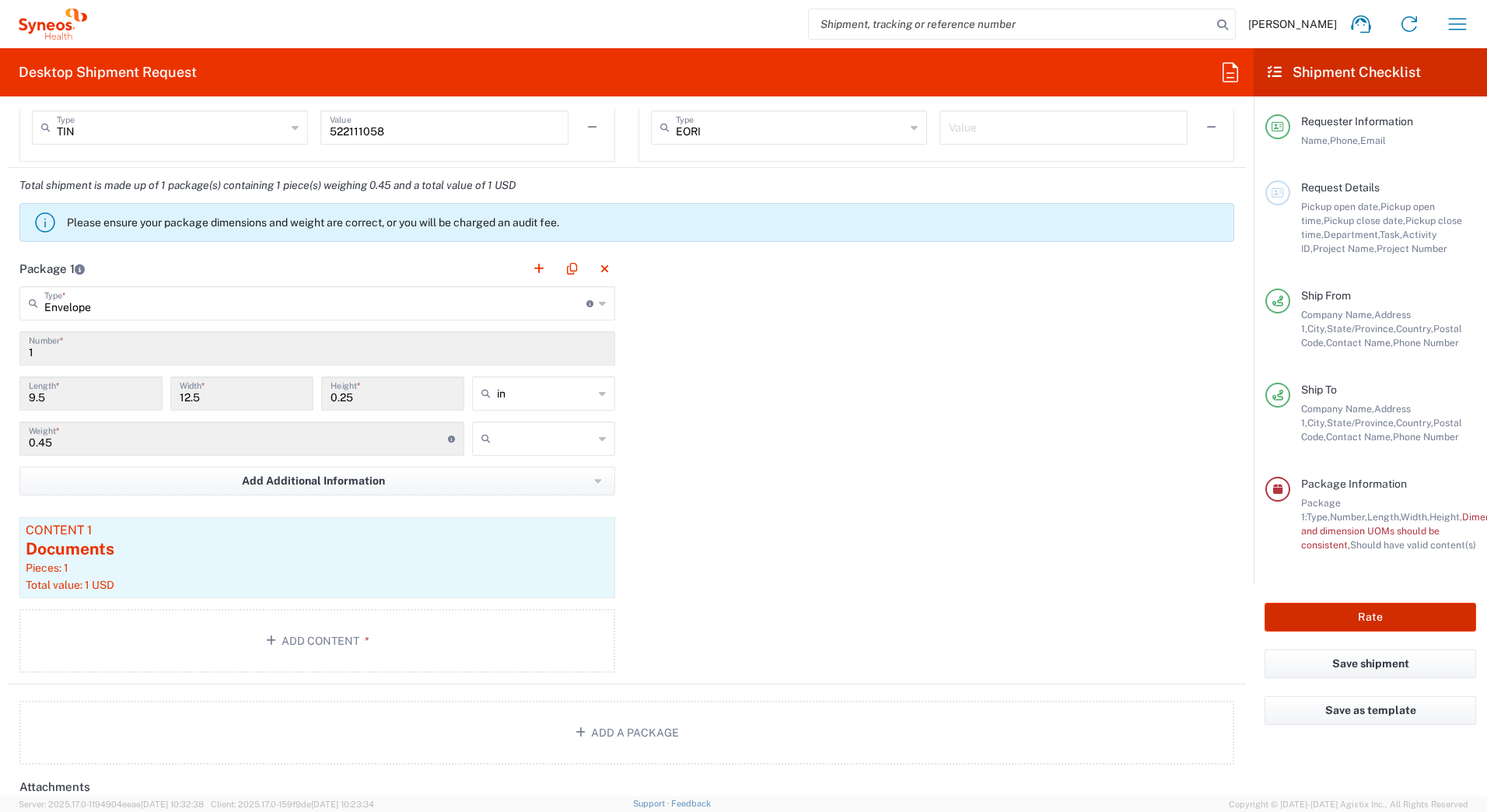
click at [1406, 615] on button "Rate" at bounding box center [1370, 617] width 212 height 29
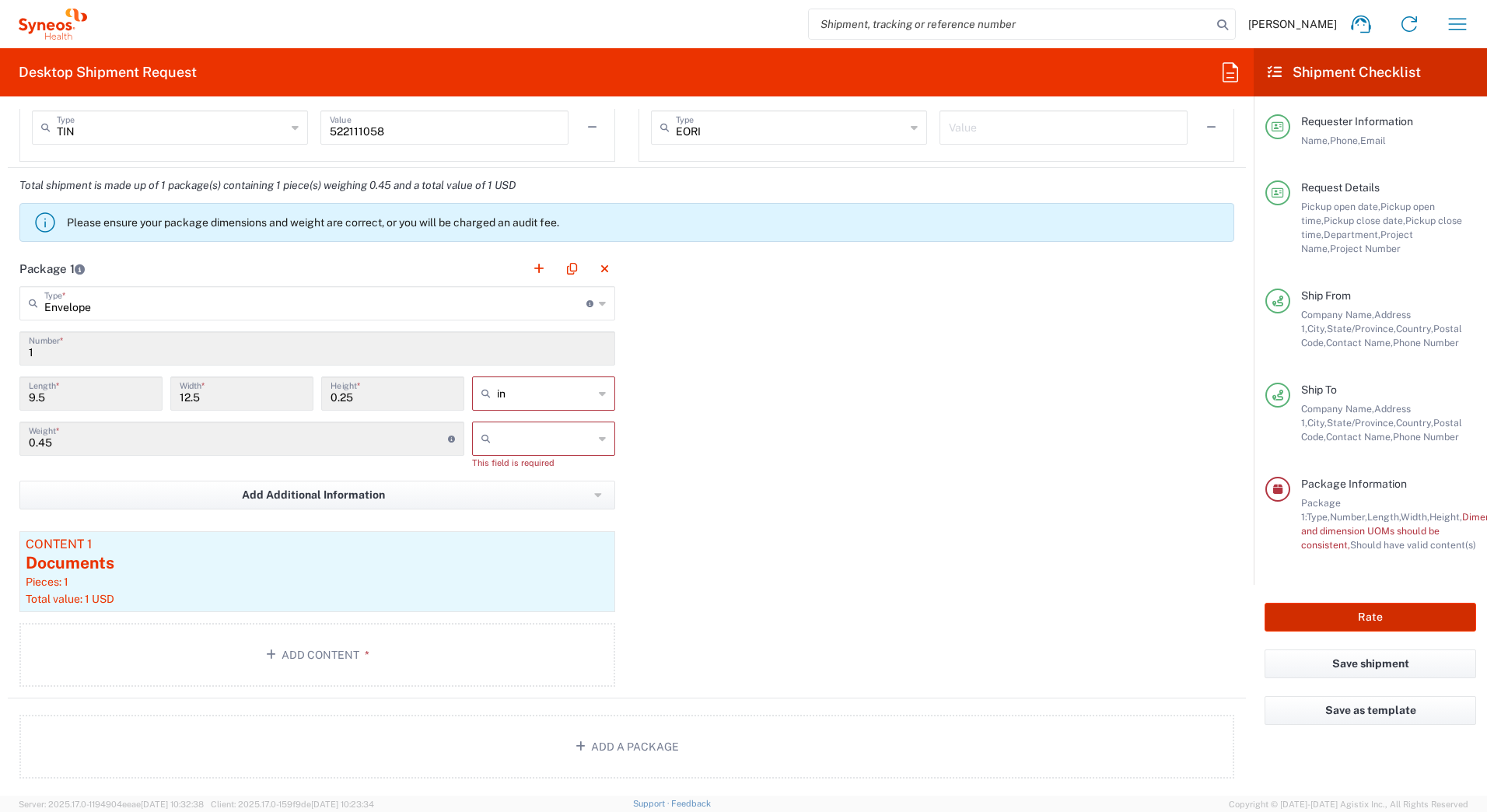
type input "6051 DEPARTMENTAL EXPENSE"
click at [592, 442] on div at bounding box center [544, 439] width 143 height 34
click at [520, 495] on span "lbs" at bounding box center [538, 498] width 138 height 24
type input "lbs"
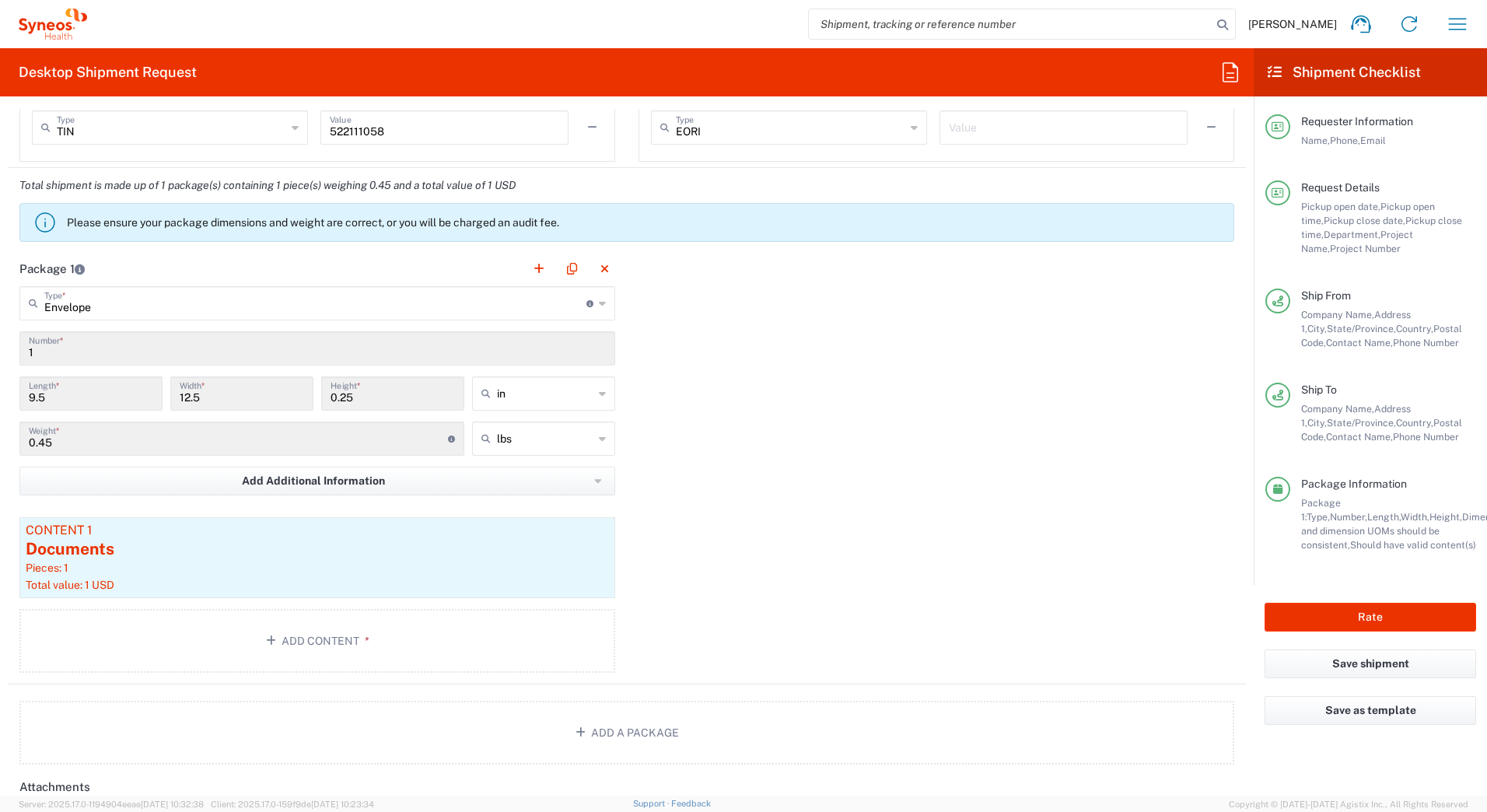
click at [44, 444] on input "0.45" at bounding box center [238, 437] width 419 height 27
click at [47, 442] on input "0.45" at bounding box center [238, 437] width 419 height 27
click at [45, 441] on input "0.45" at bounding box center [238, 437] width 419 height 27
click at [46, 439] on input "0.45" at bounding box center [238, 437] width 419 height 27
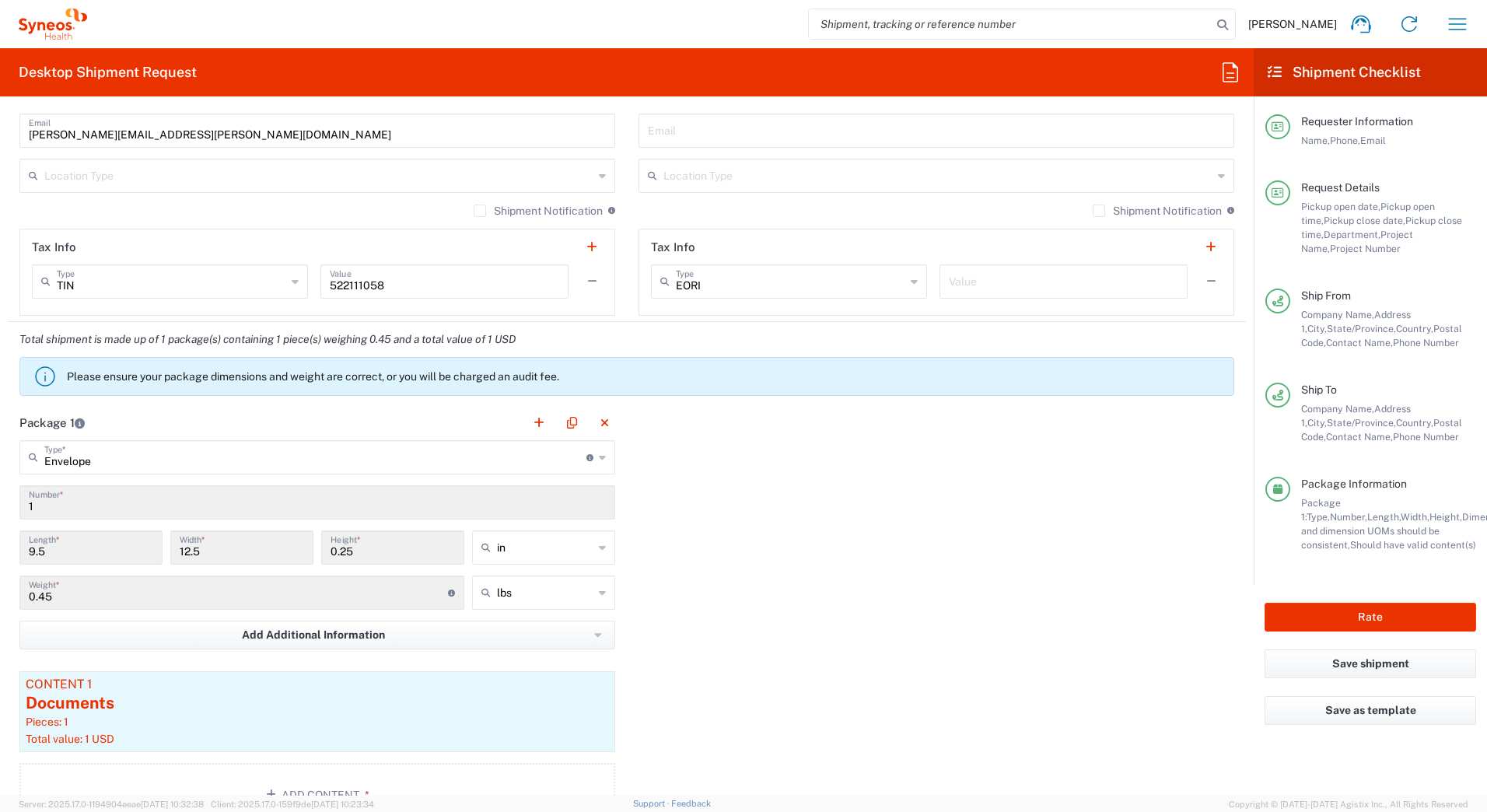
scroll to position [1089, 0]
type input "Envelope"
click at [179, 460] on input "Envelope" at bounding box center [316, 458] width 542 height 27
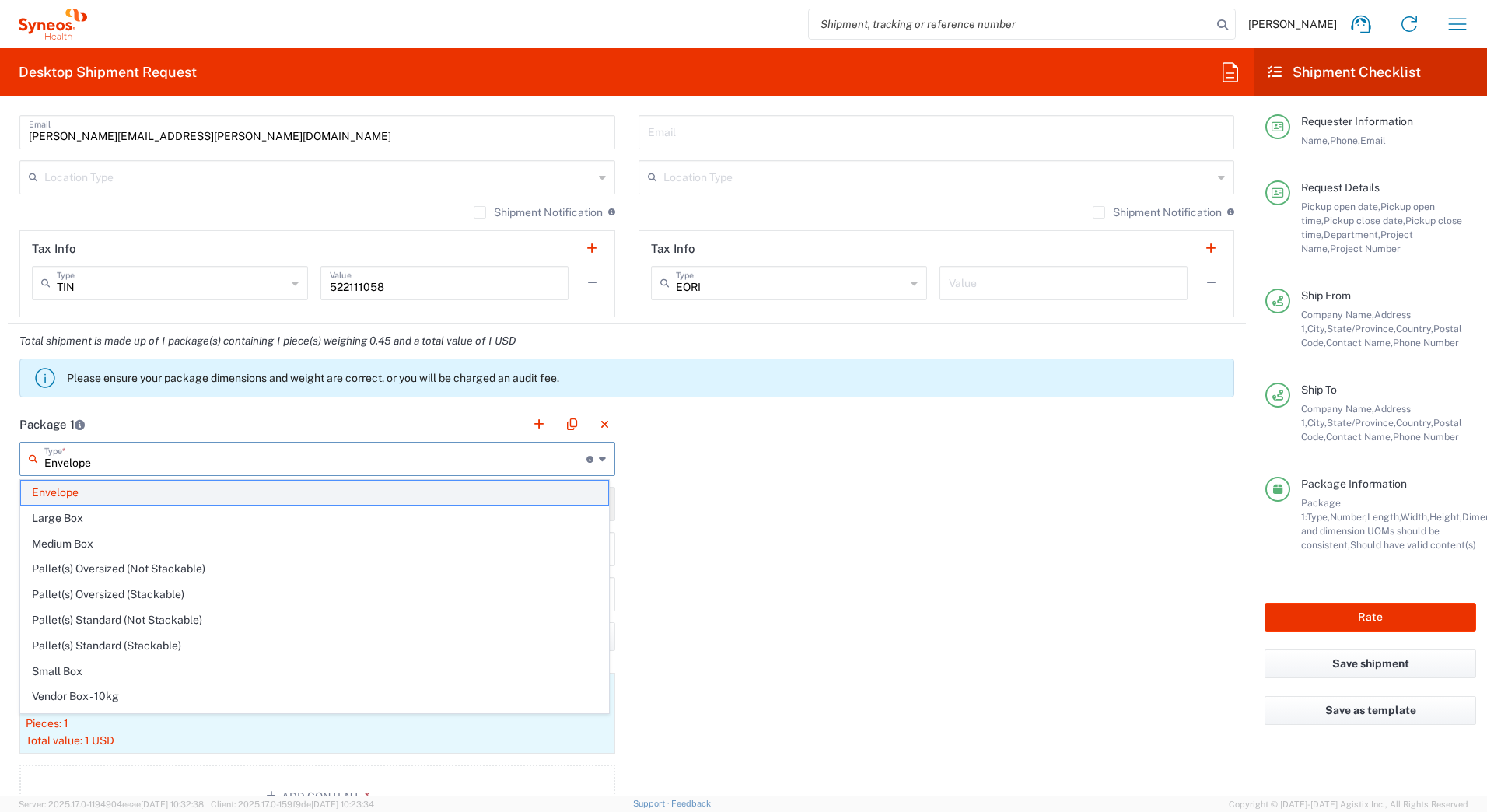
click at [99, 491] on span "Envelope" at bounding box center [314, 493] width 587 height 24
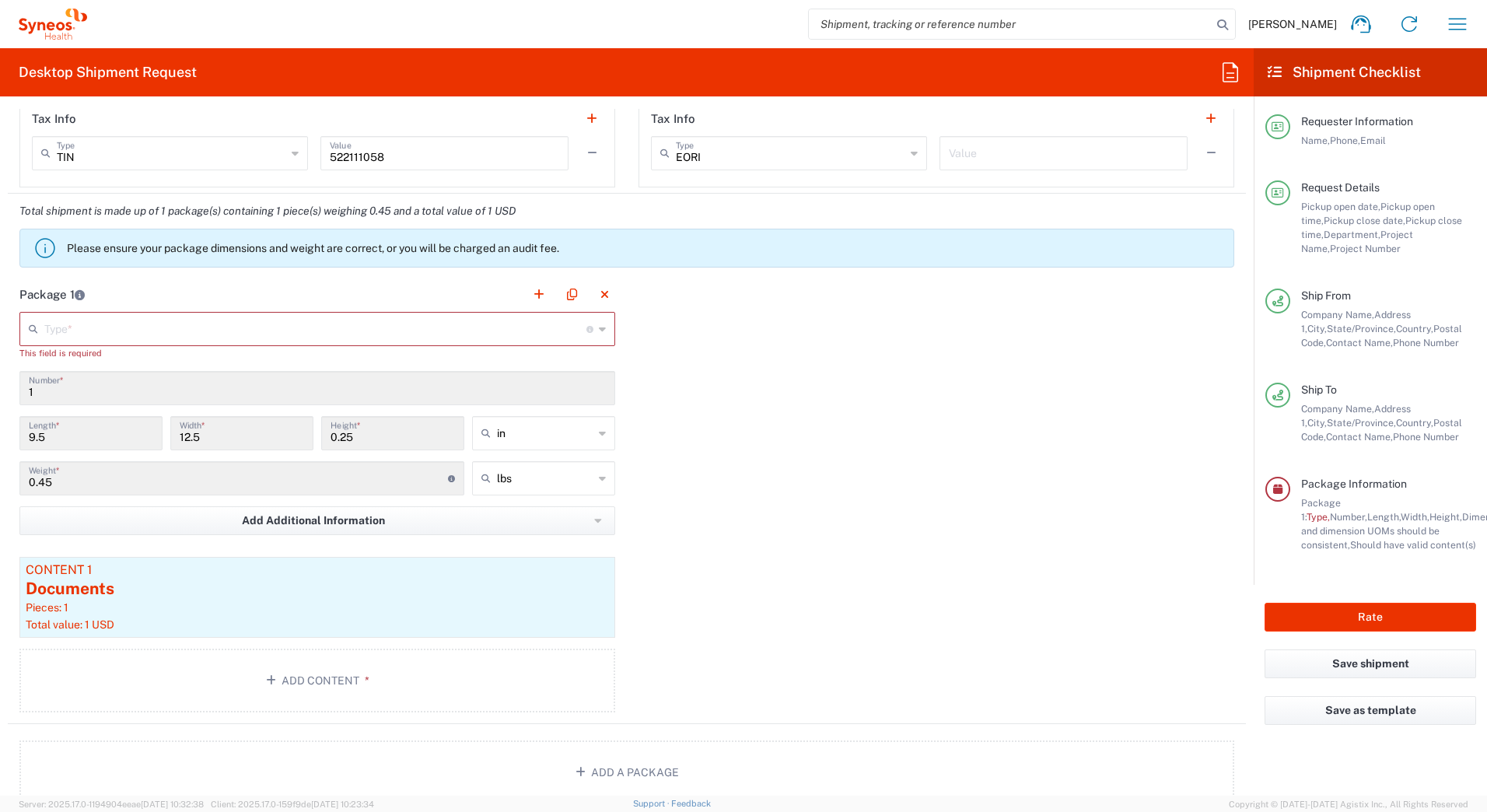
scroll to position [1244, 0]
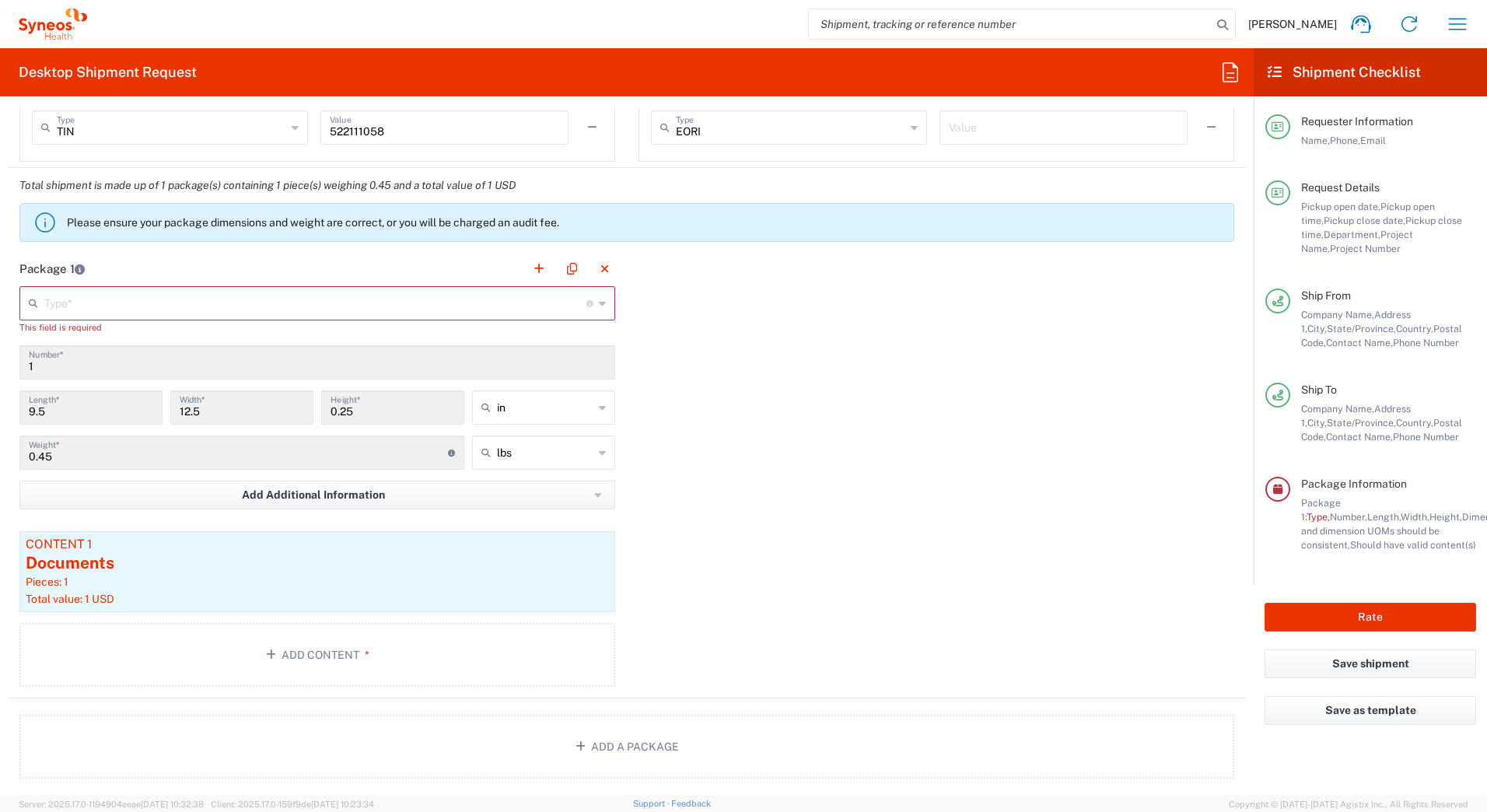
drag, startPoint x: 66, startPoint y: 457, endPoint x: 74, endPoint y: 460, distance: 8.5
click at [65, 458] on input "0.45" at bounding box center [238, 452] width 419 height 27
click at [390, 406] on input "0.25" at bounding box center [393, 406] width 124 height 27
click at [47, 458] on input "0.45" at bounding box center [238, 452] width 419 height 27
click at [69, 300] on input "text" at bounding box center [316, 303] width 542 height 27
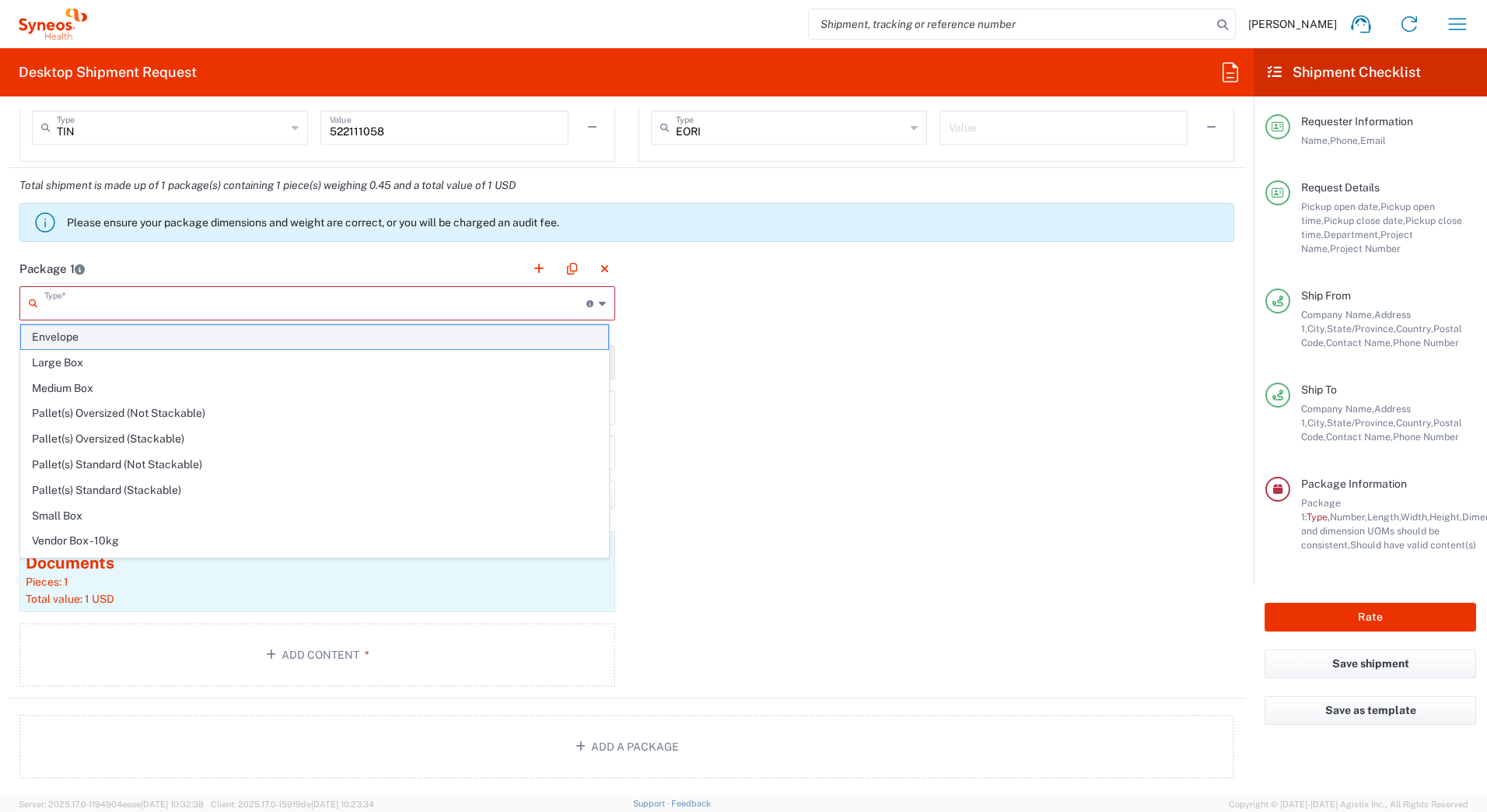
click at [61, 337] on span "Envelope" at bounding box center [314, 337] width 587 height 24
type input "Envelope"
type input "1"
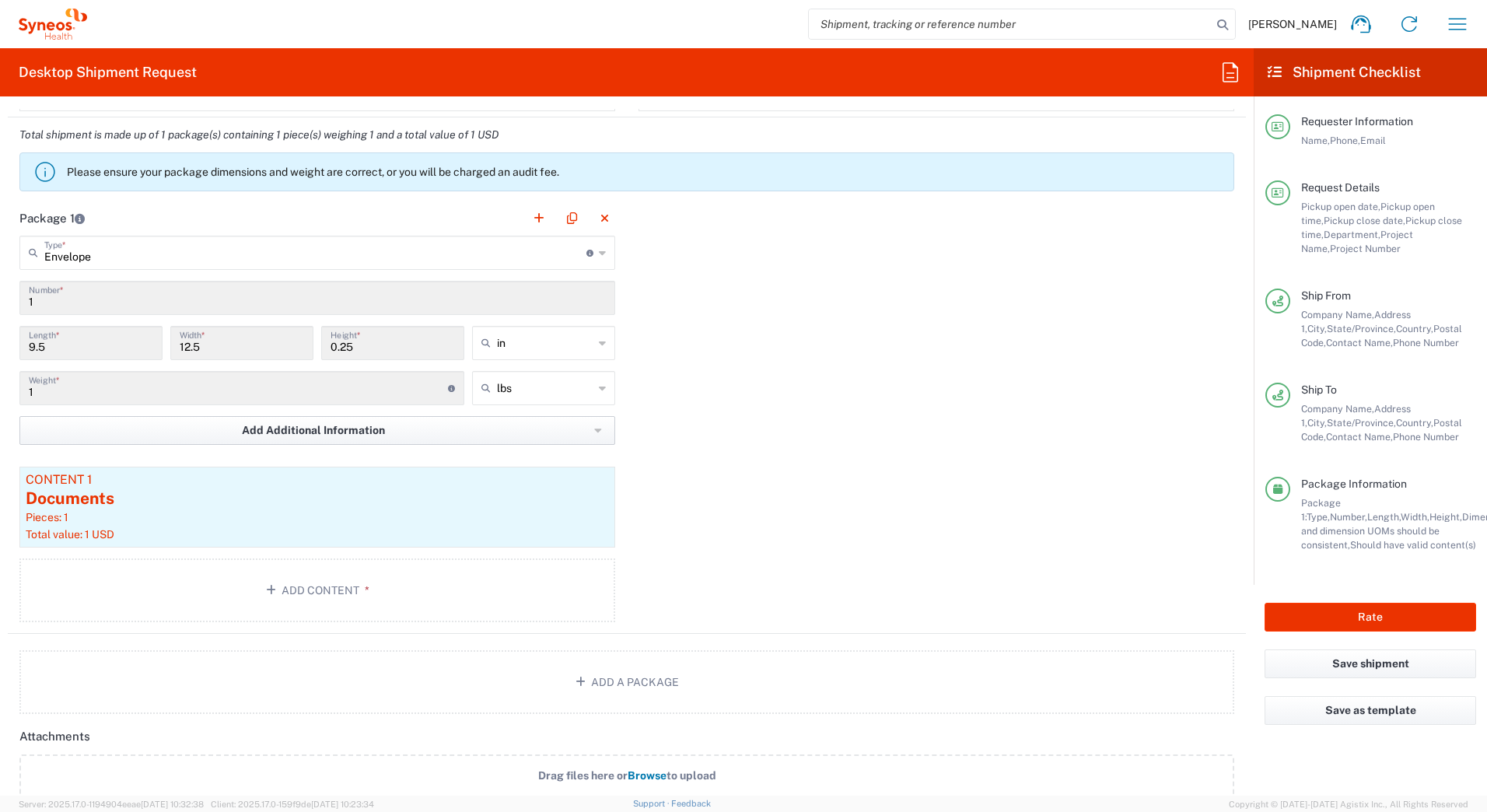
scroll to position [1322, 0]
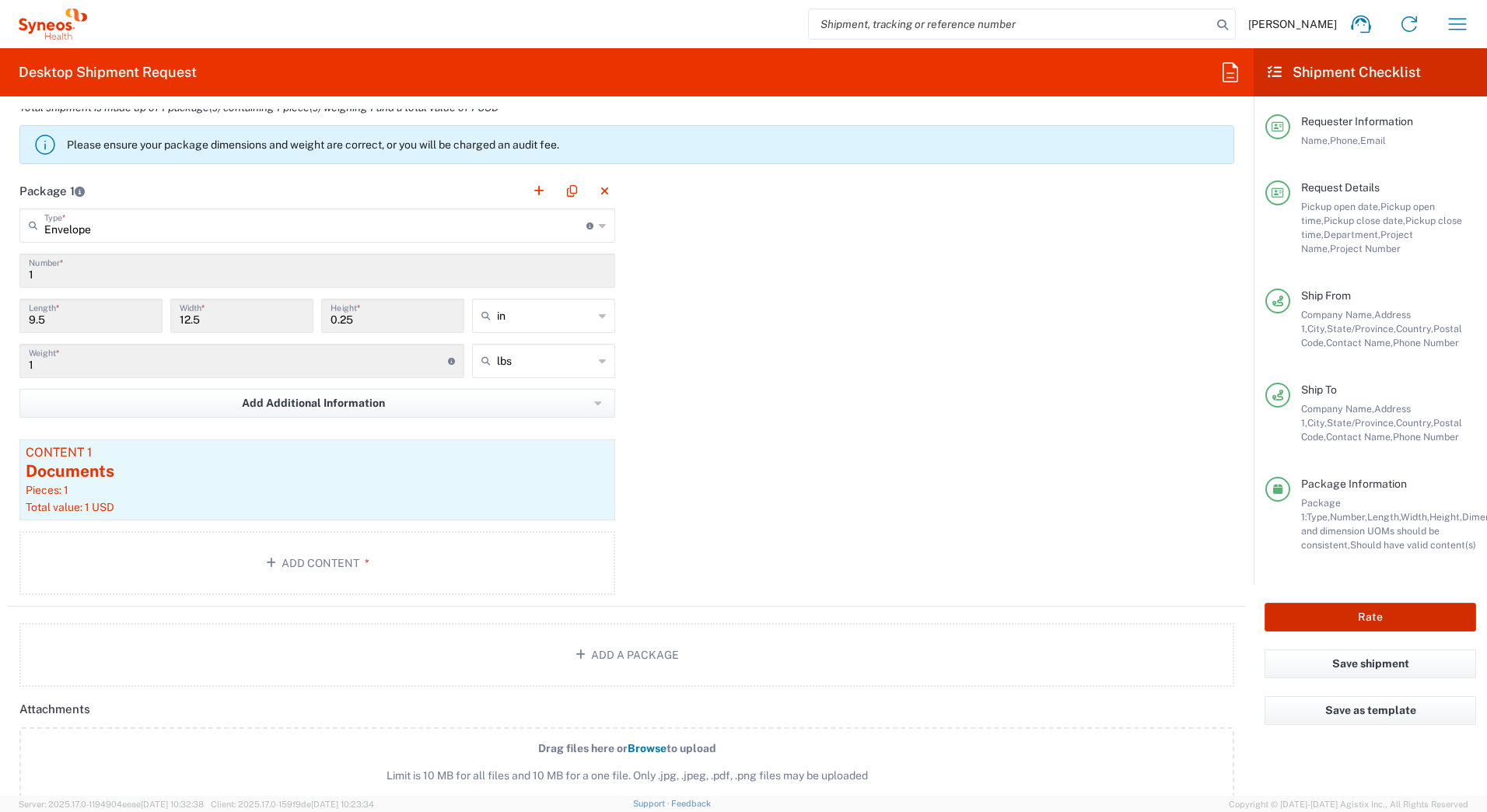
click at [1364, 613] on button "Rate" at bounding box center [1370, 617] width 212 height 29
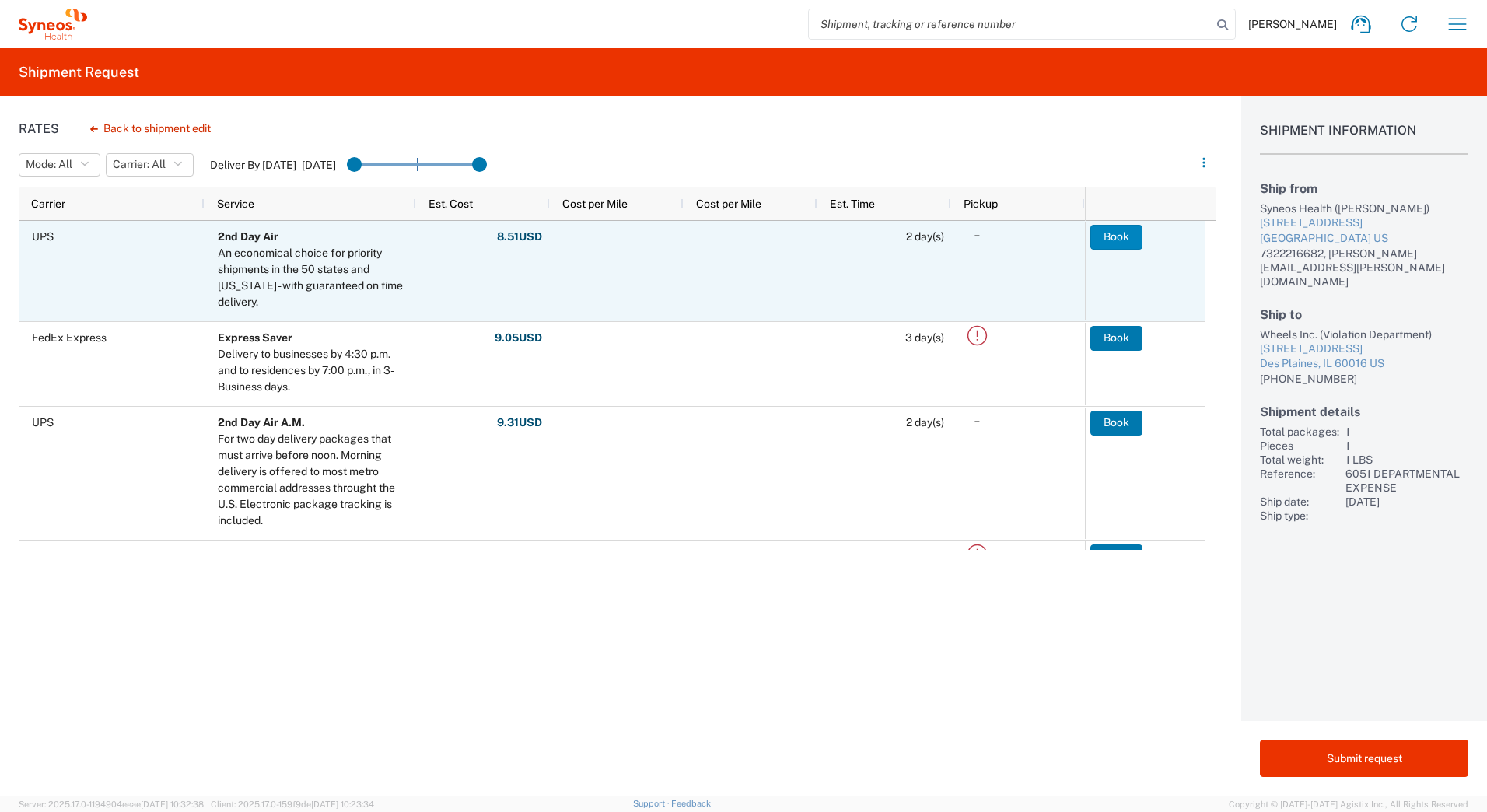
click at [1120, 232] on button "Book" at bounding box center [1117, 237] width 52 height 25
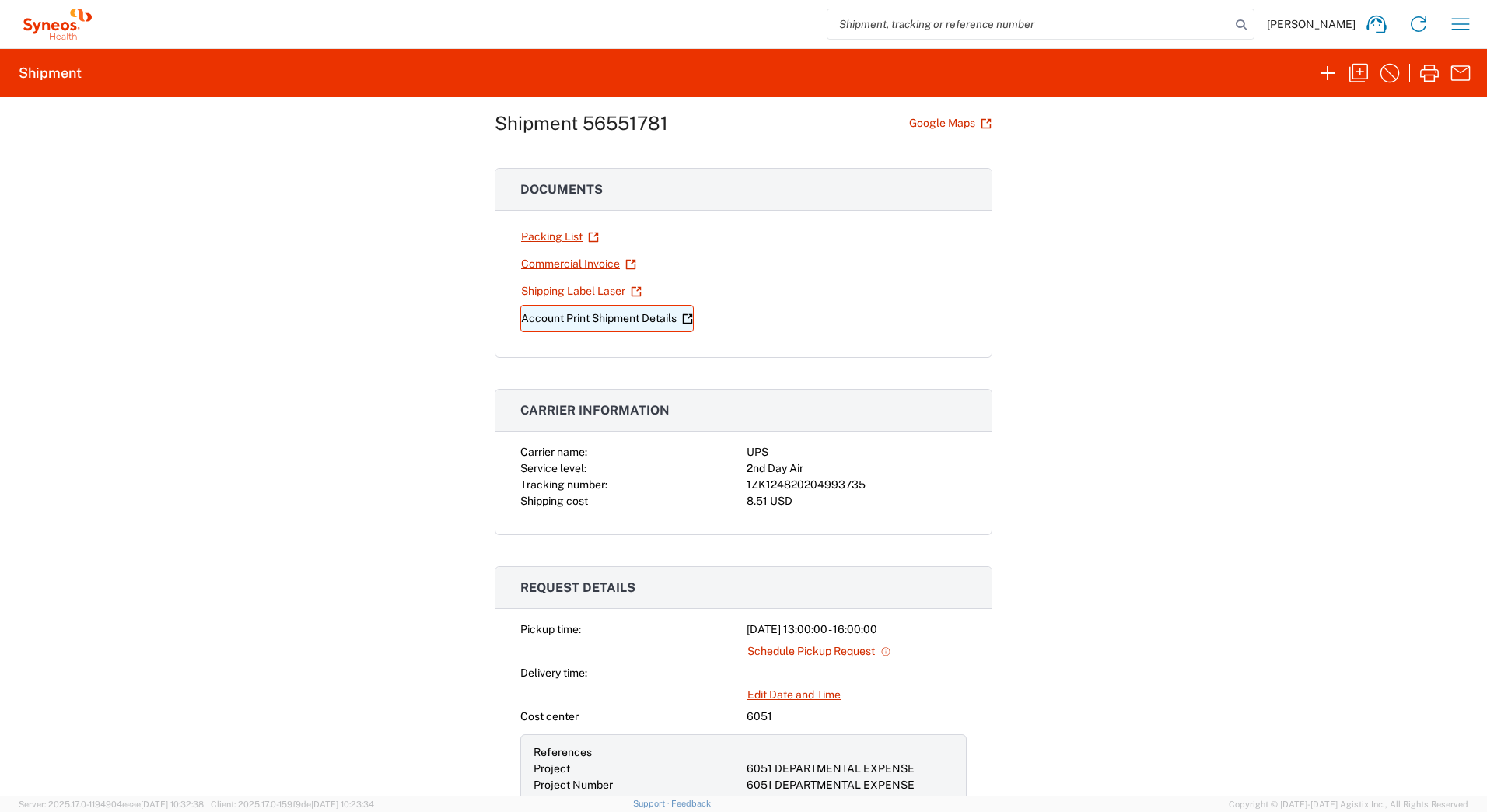
scroll to position [7, 0]
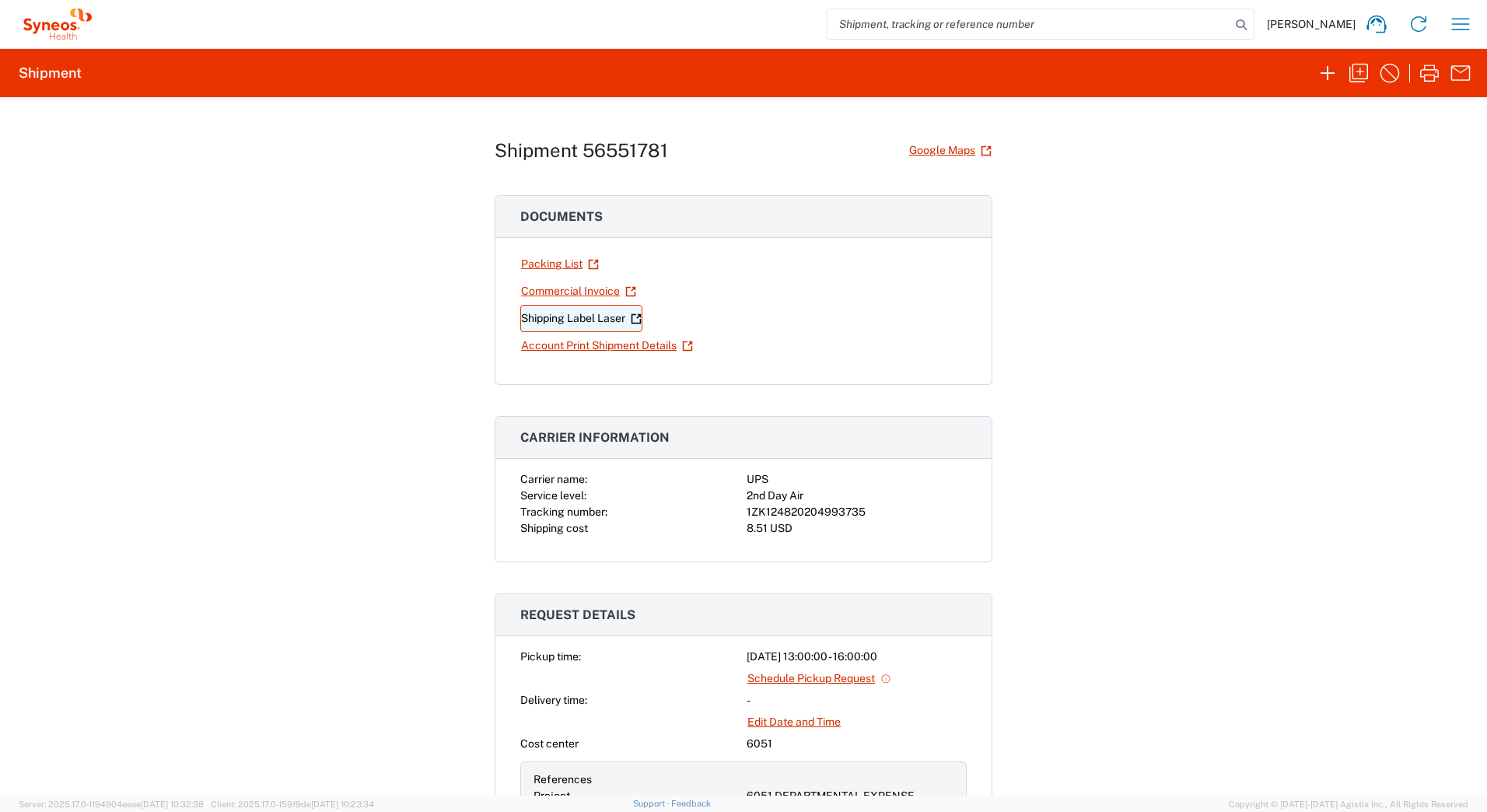
click at [582, 318] on link "Shipping Label Laser" at bounding box center [581, 319] width 122 height 27
